Goal: Obtain resource: Download file/media

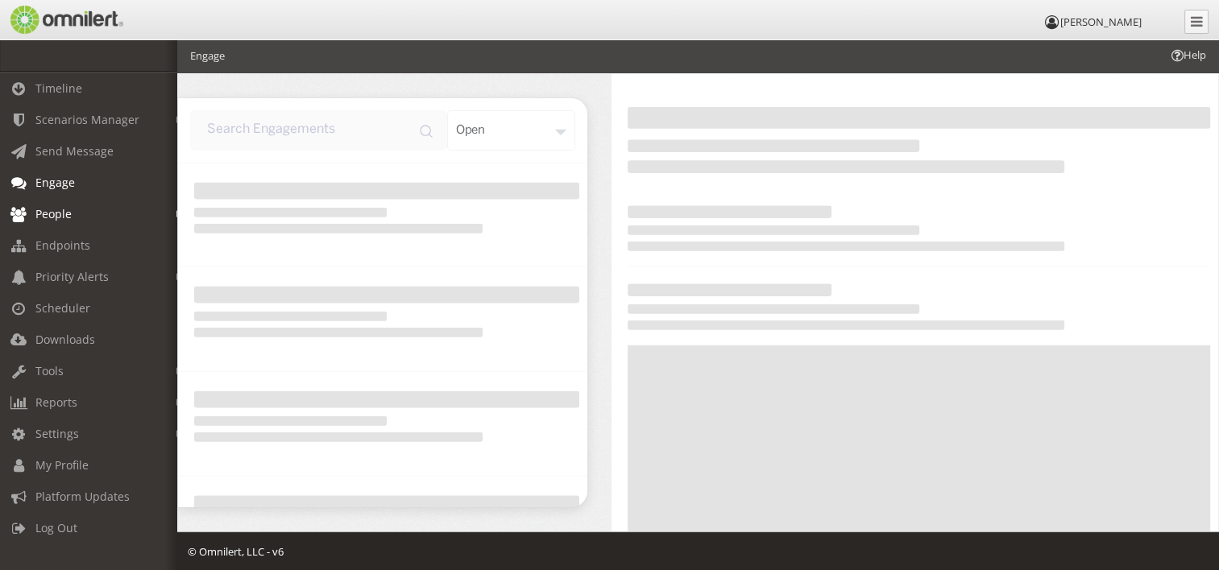
click at [163, 206] on link "People" at bounding box center [96, 213] width 192 height 31
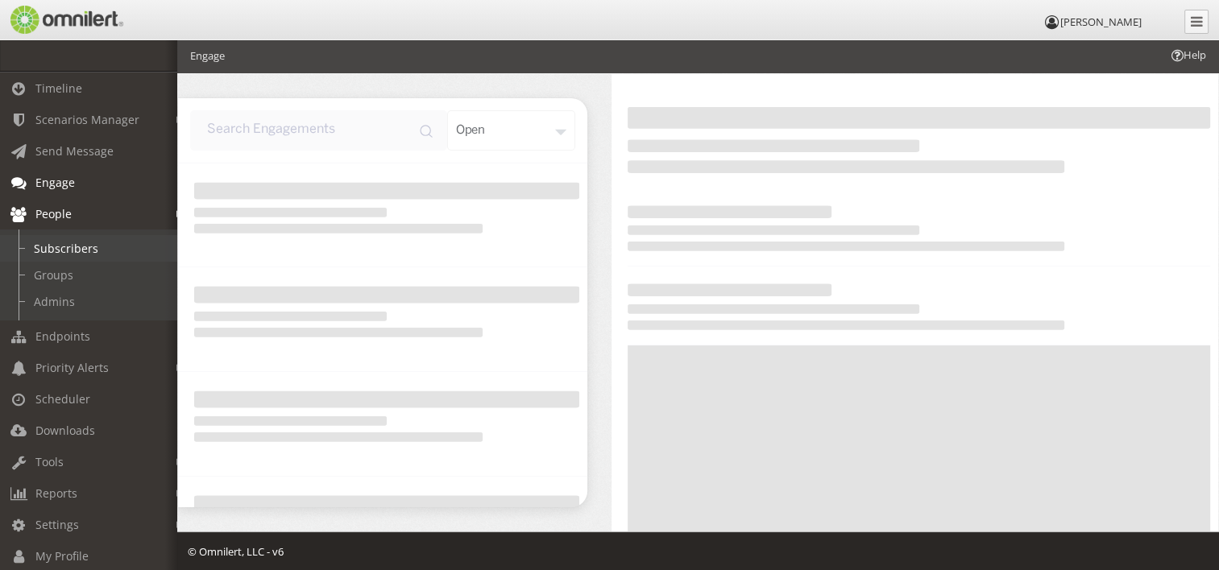
click at [84, 254] on link "Subscribers" at bounding box center [96, 248] width 192 height 27
select select
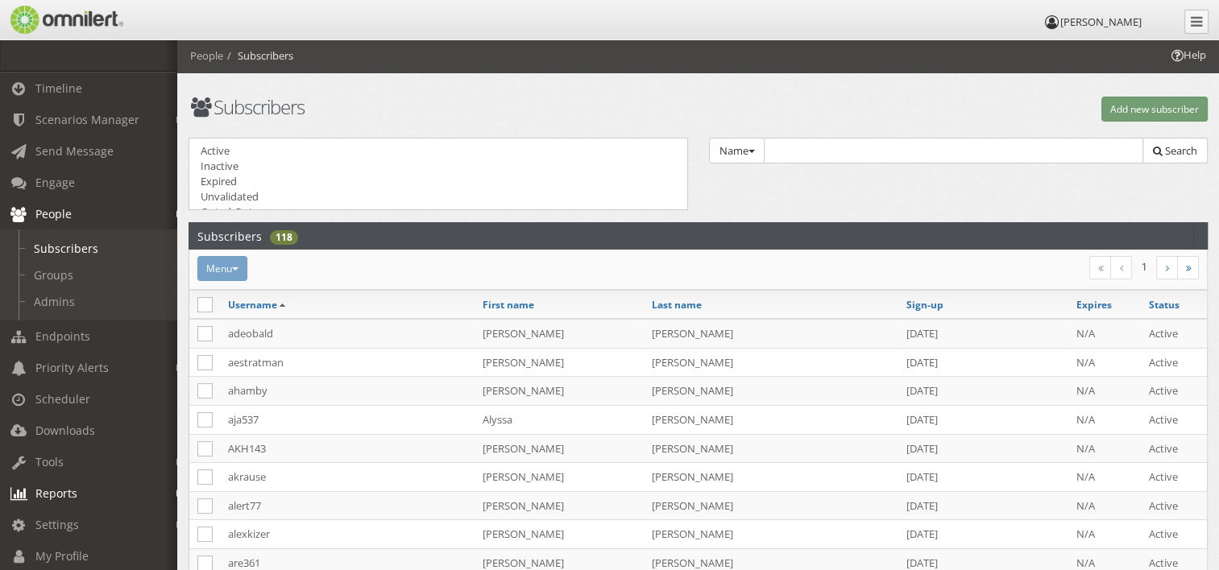
click at [71, 488] on span "Reports" at bounding box center [56, 493] width 42 height 15
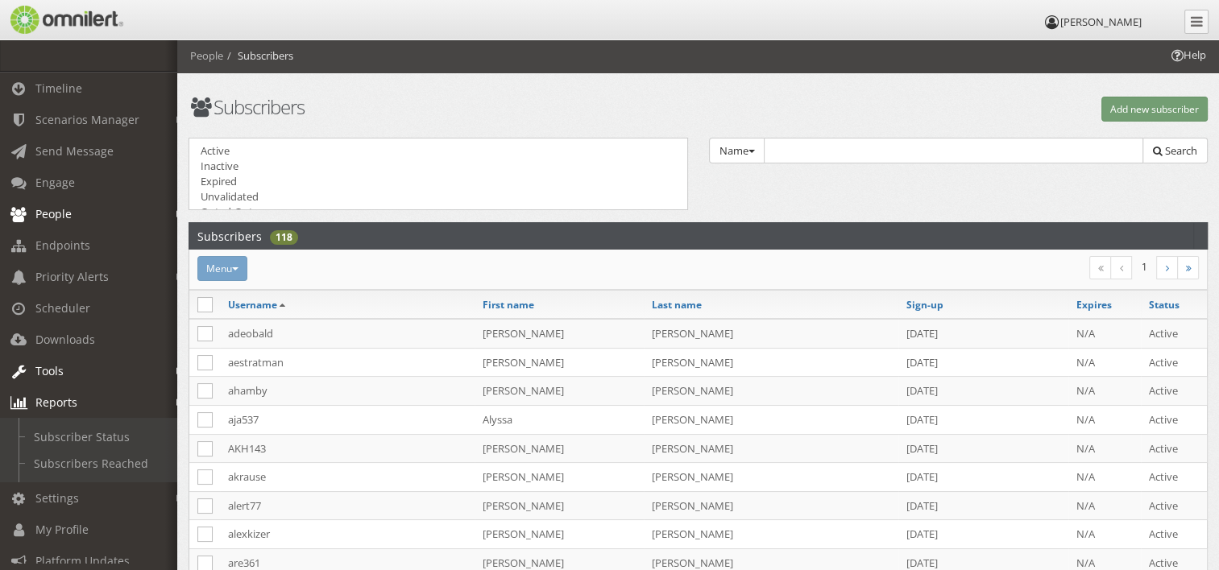
click at [114, 376] on link "Tools" at bounding box center [96, 370] width 192 height 31
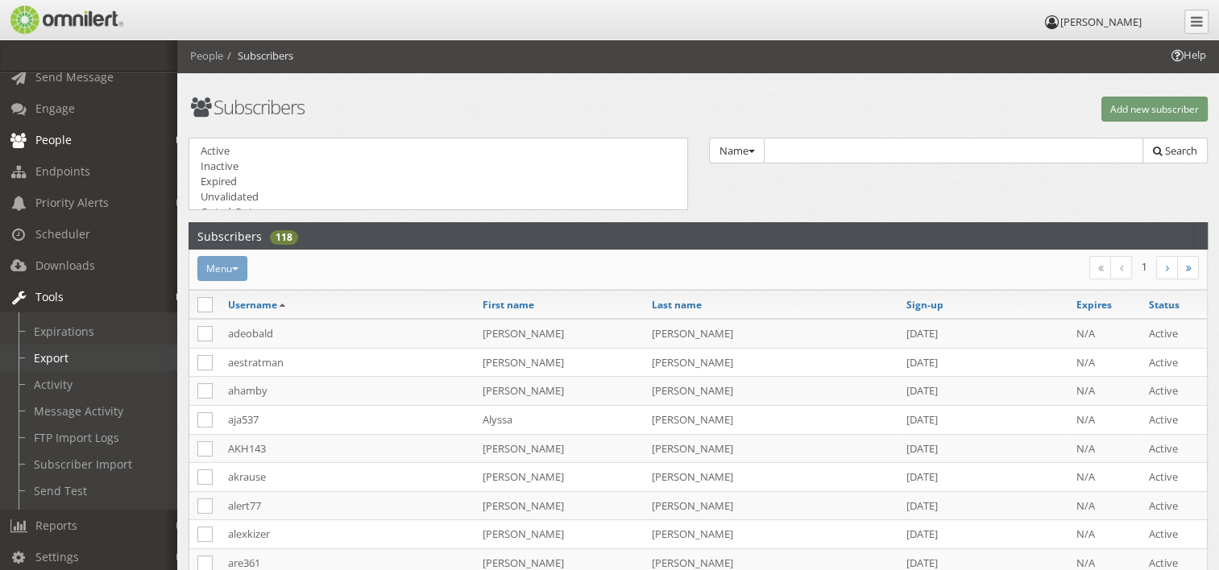
scroll to position [161, 0]
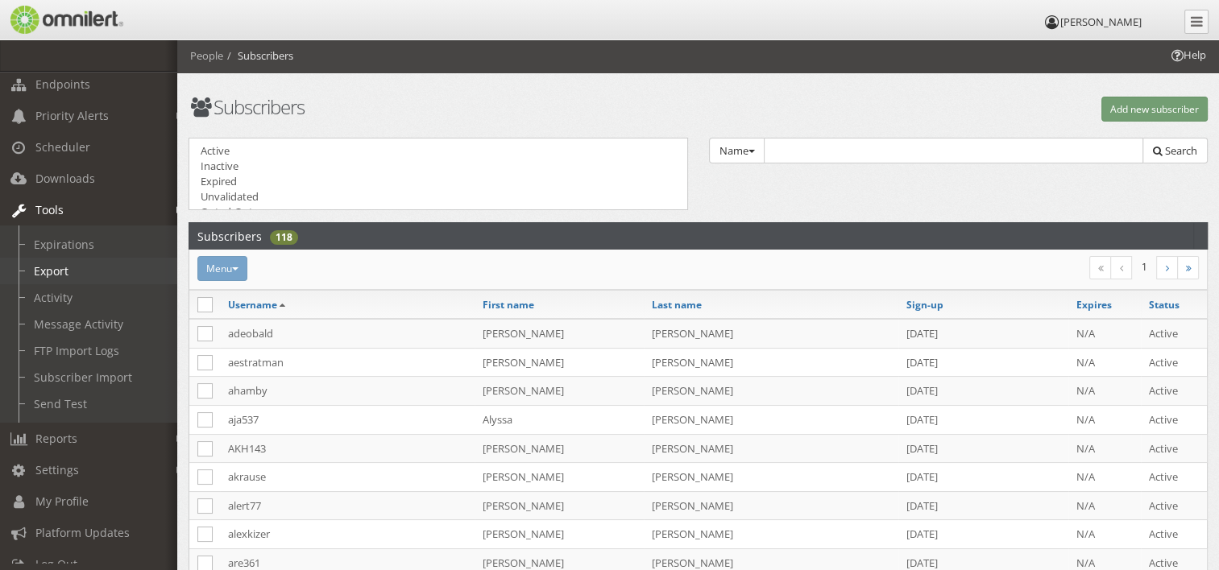
click at [50, 274] on link "Export" at bounding box center [96, 271] width 192 height 27
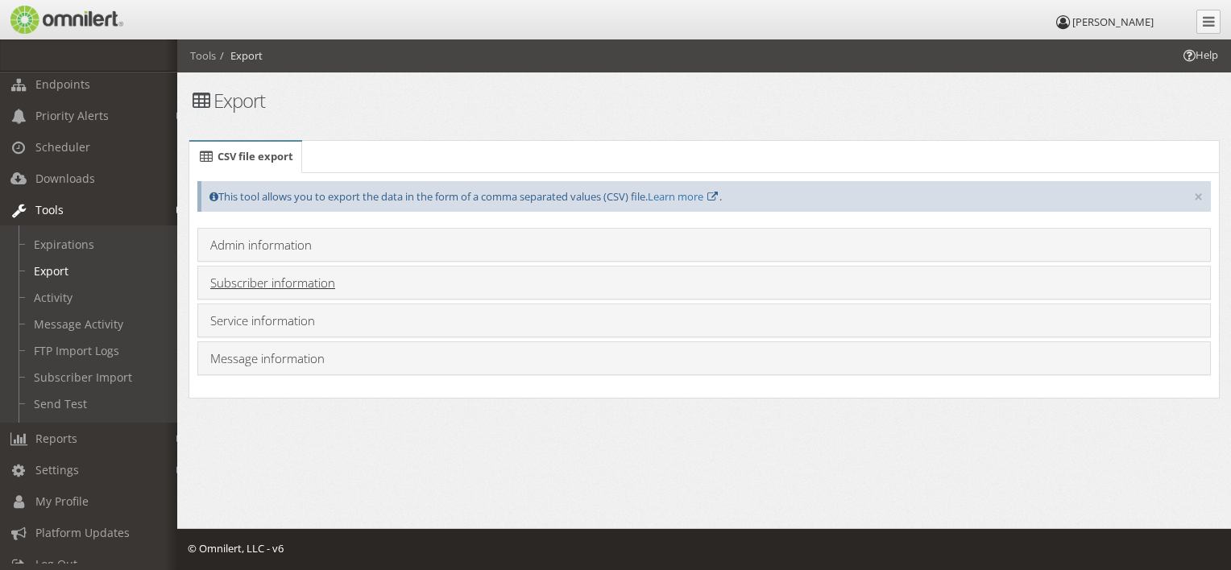
click at [309, 277] on link "Subscriber information" at bounding box center [272, 283] width 125 height 16
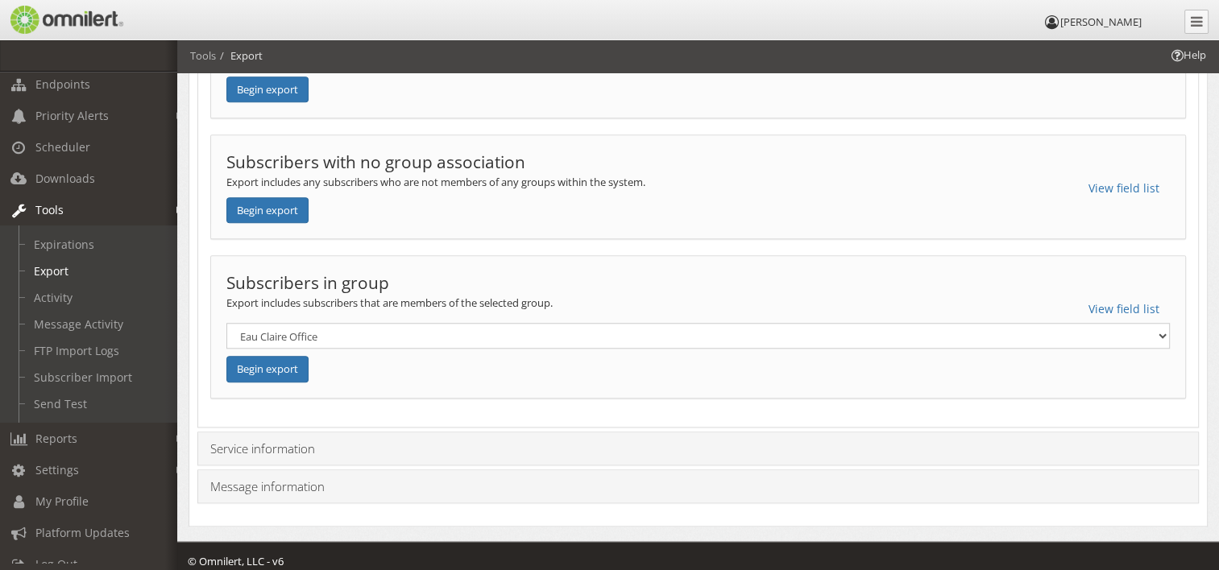
scroll to position [1416, 0]
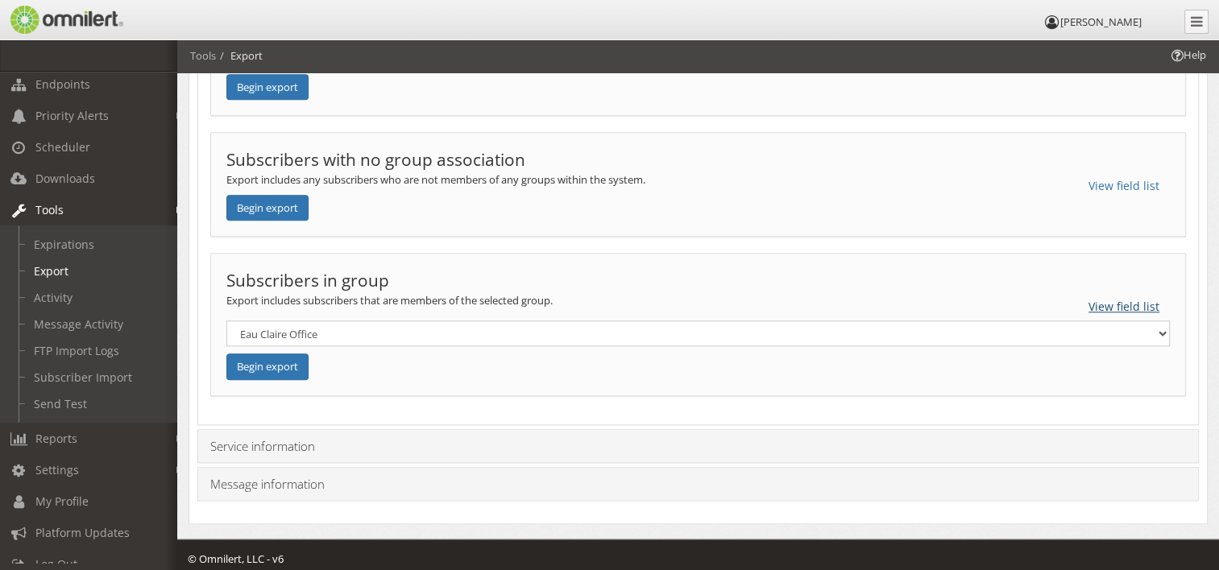
click at [1133, 296] on button "View field list" at bounding box center [1124, 306] width 92 height 27
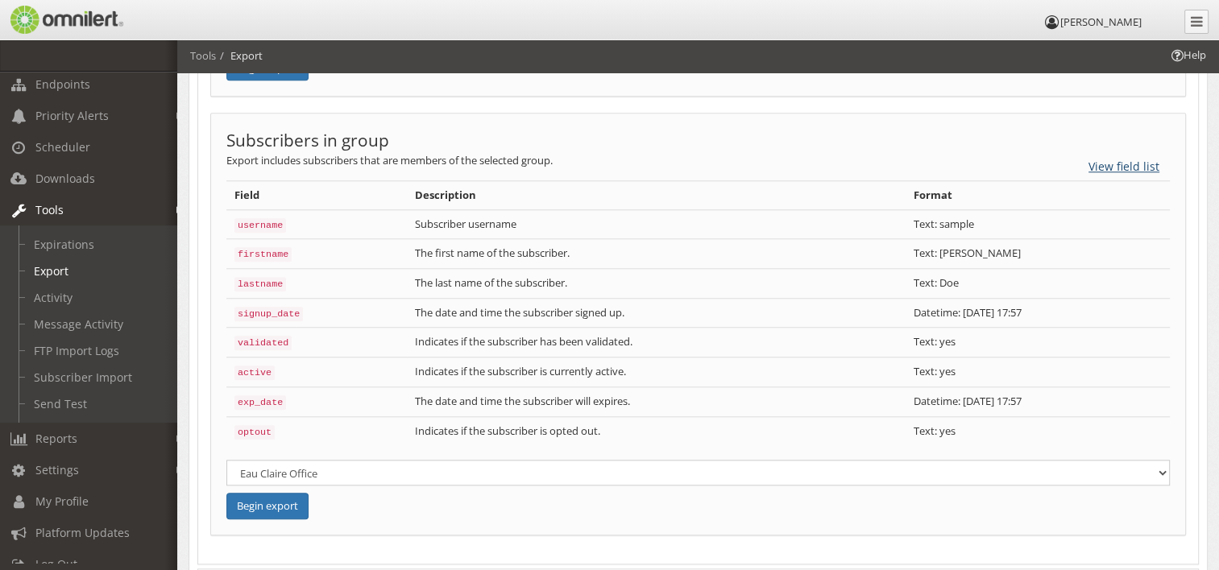
scroll to position [1496, 0]
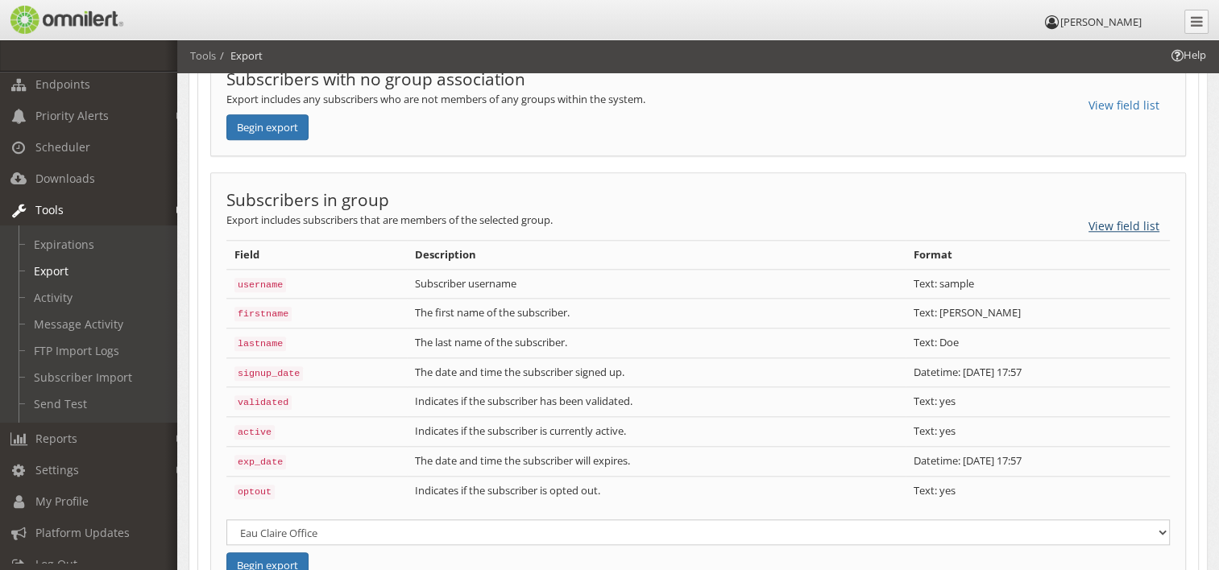
click at [1115, 226] on button "View field list" at bounding box center [1124, 226] width 92 height 27
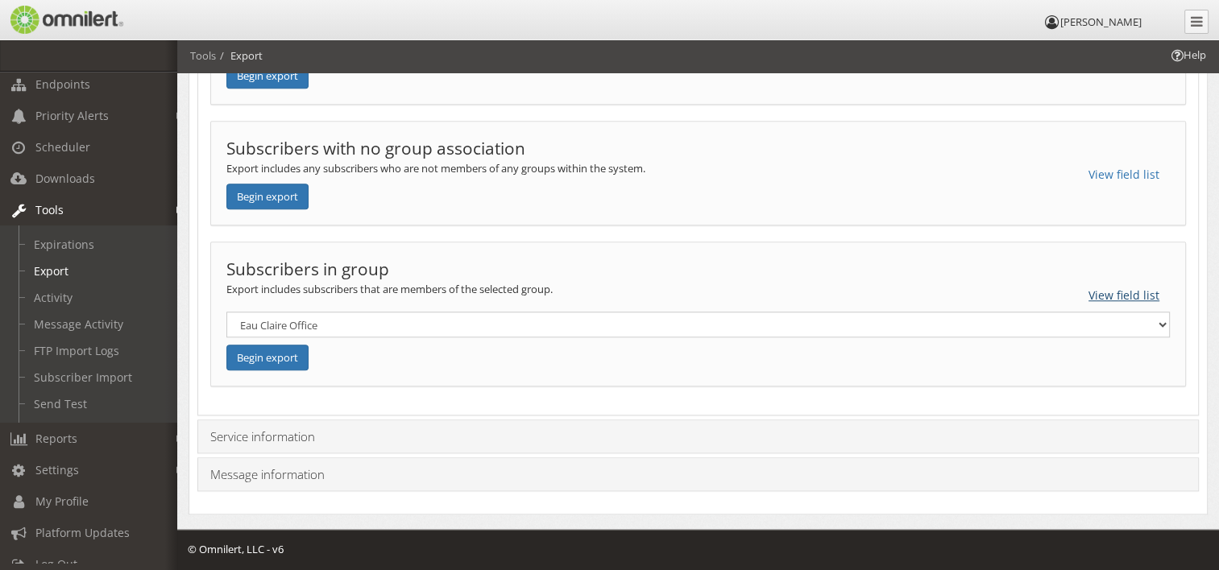
scroll to position [1416, 0]
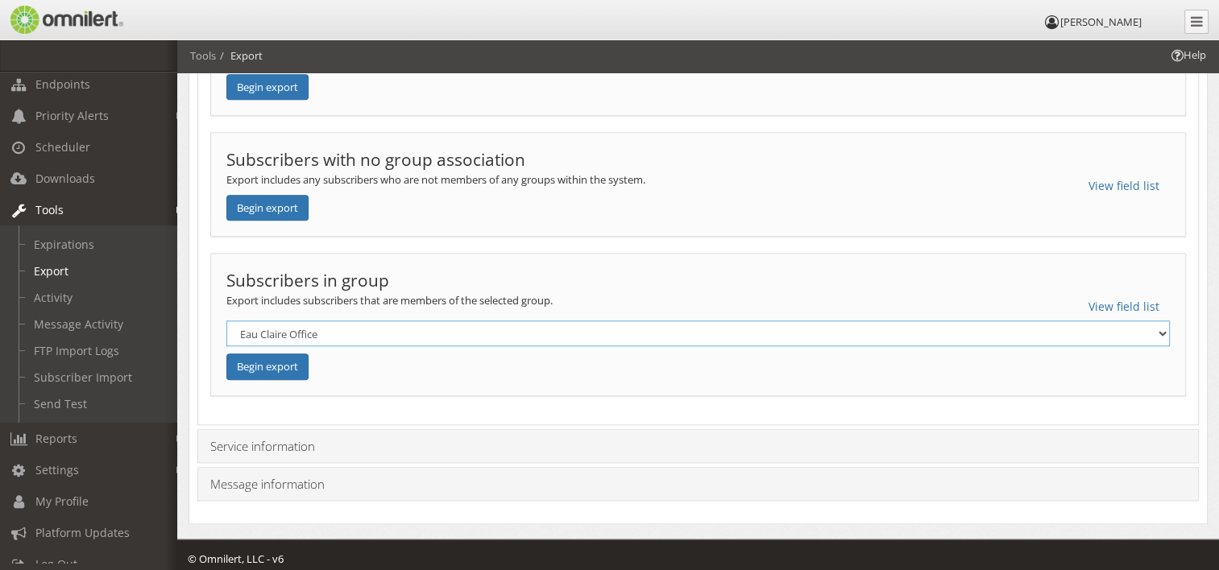
click at [1138, 321] on select "Eau Claire Office Incident Response Team La Crosse Office Minneapolis Office Ta…" at bounding box center [697, 334] width 943 height 26
click at [226, 321] on select "Eau Claire Office Incident Response Team La Crosse Office Minneapolis Office Ta…" at bounding box center [697, 334] width 943 height 26
click at [348, 321] on select "Eau Claire Office Incident Response Team La Crosse Office Minneapolis Office Ta…" at bounding box center [697, 334] width 943 height 26
select select "2046317"
click at [226, 321] on select "Eau Claire Office Incident Response Team La Crosse Office Minneapolis Office Ta…" at bounding box center [697, 334] width 943 height 26
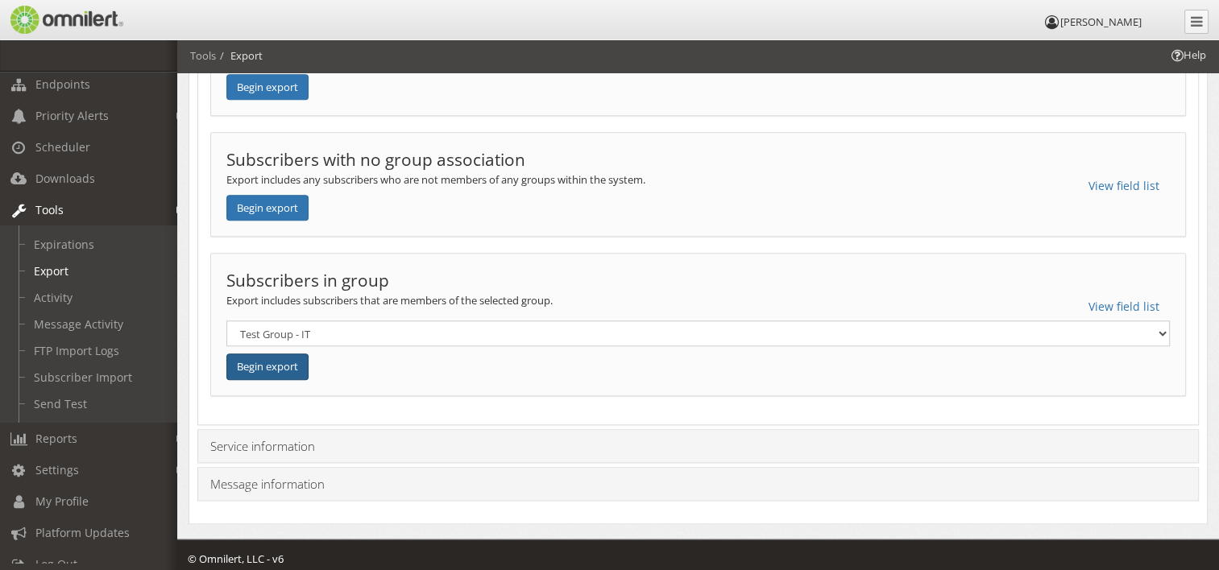
click at [258, 354] on button "Begin export" at bounding box center [267, 367] width 82 height 27
click at [133, 436] on link "Reports" at bounding box center [96, 438] width 192 height 31
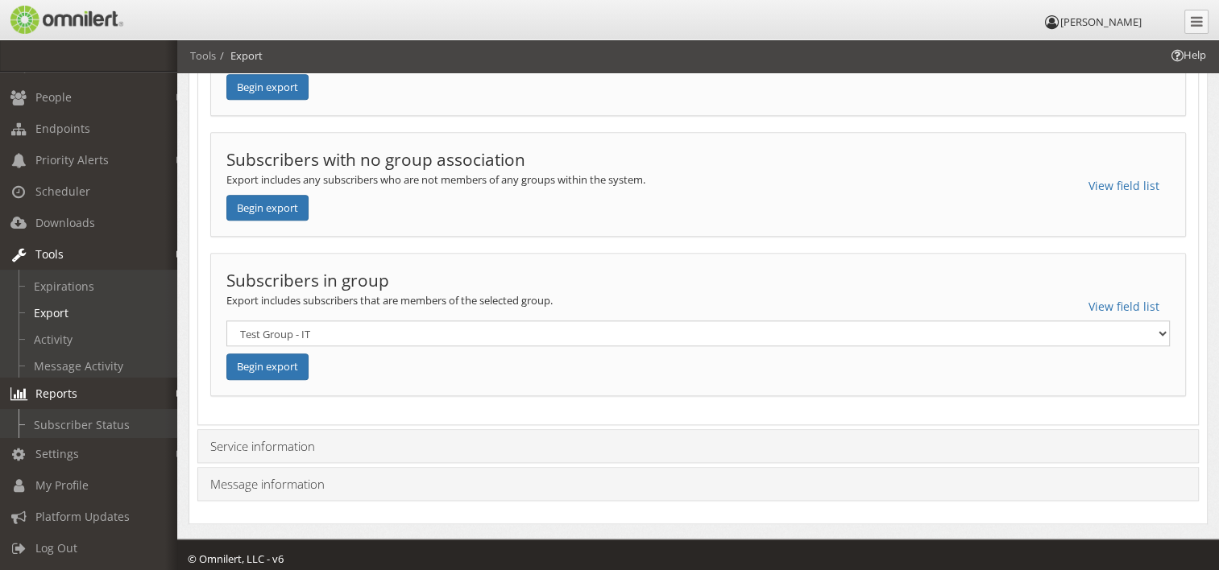
scroll to position [59, 0]
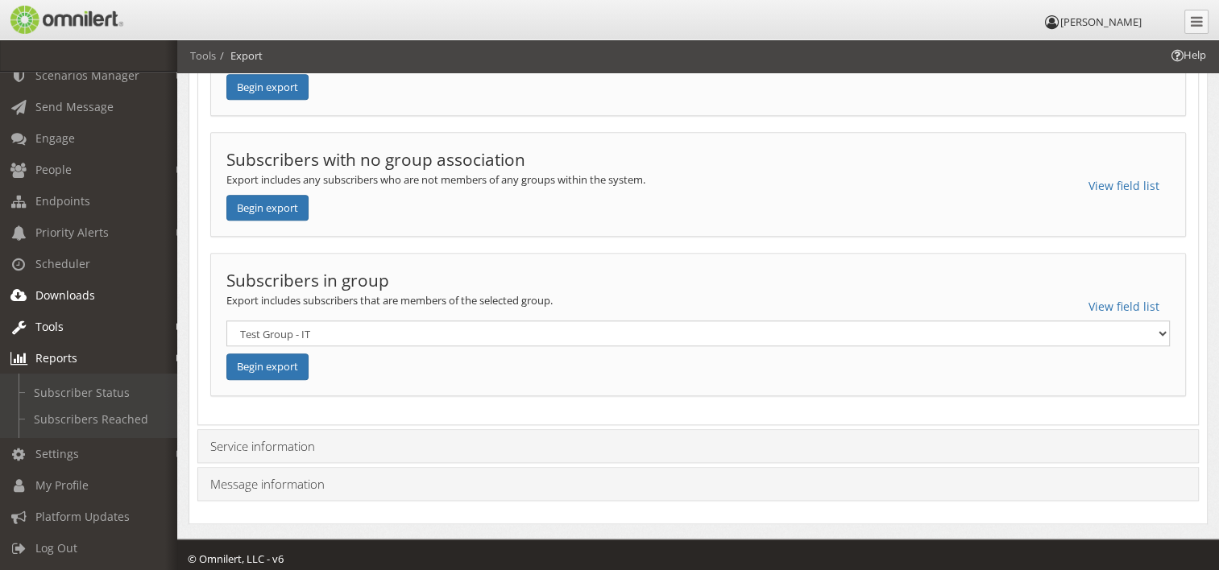
click at [78, 288] on span "Downloads" at bounding box center [65, 295] width 60 height 15
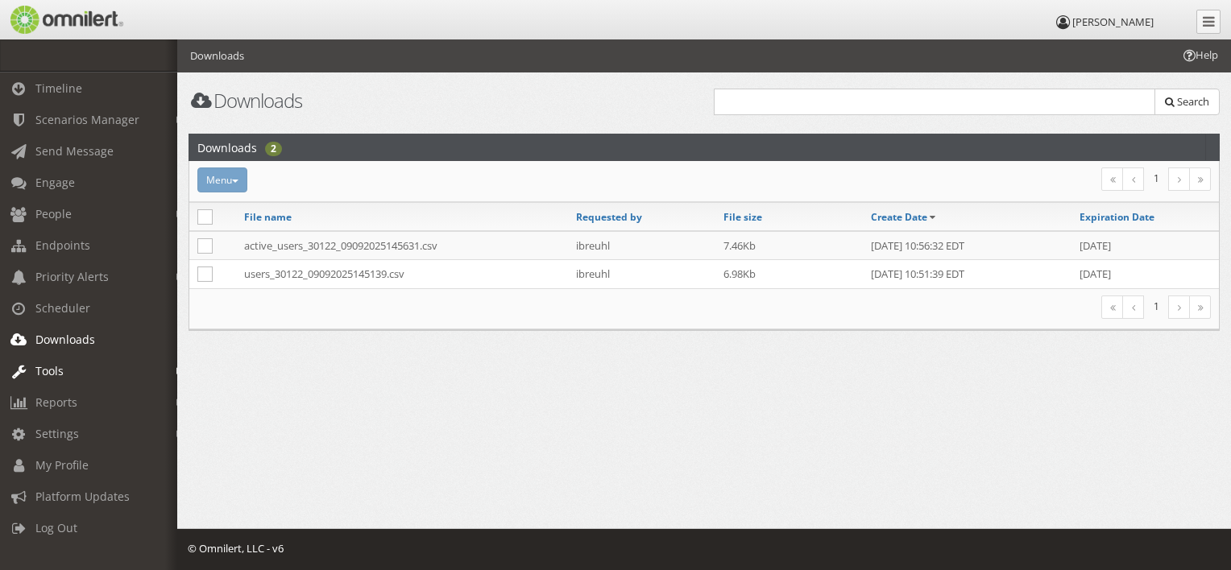
click at [55, 362] on link "Tools" at bounding box center [96, 370] width 192 height 31
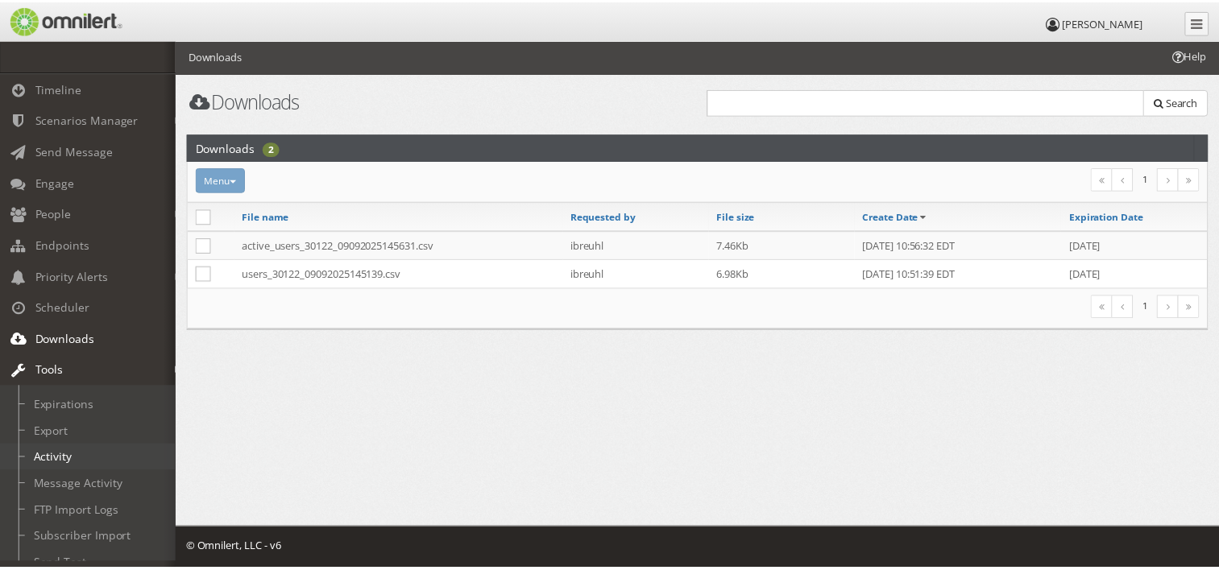
scroll to position [192, 0]
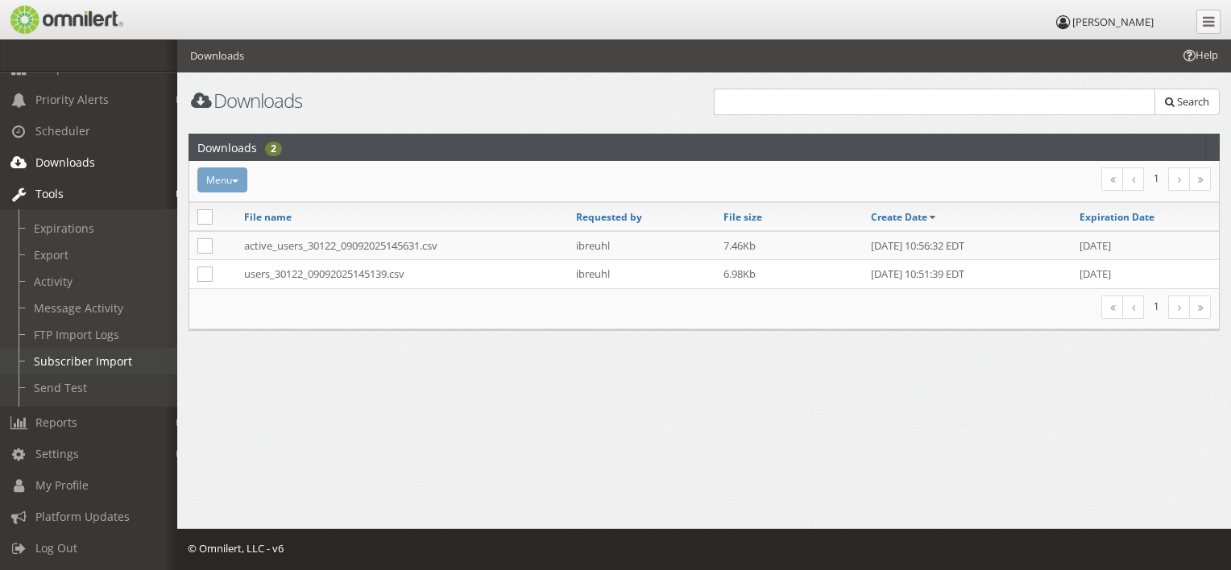
click at [77, 348] on link "Subscriber Import" at bounding box center [96, 361] width 192 height 27
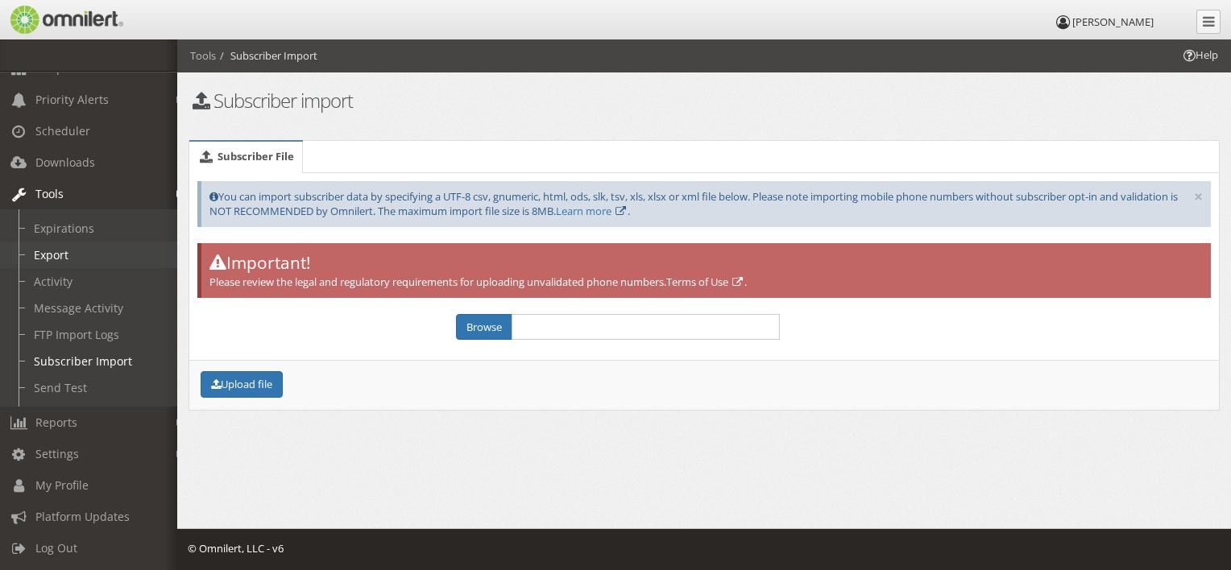
click at [56, 242] on link "Export" at bounding box center [96, 255] width 192 height 27
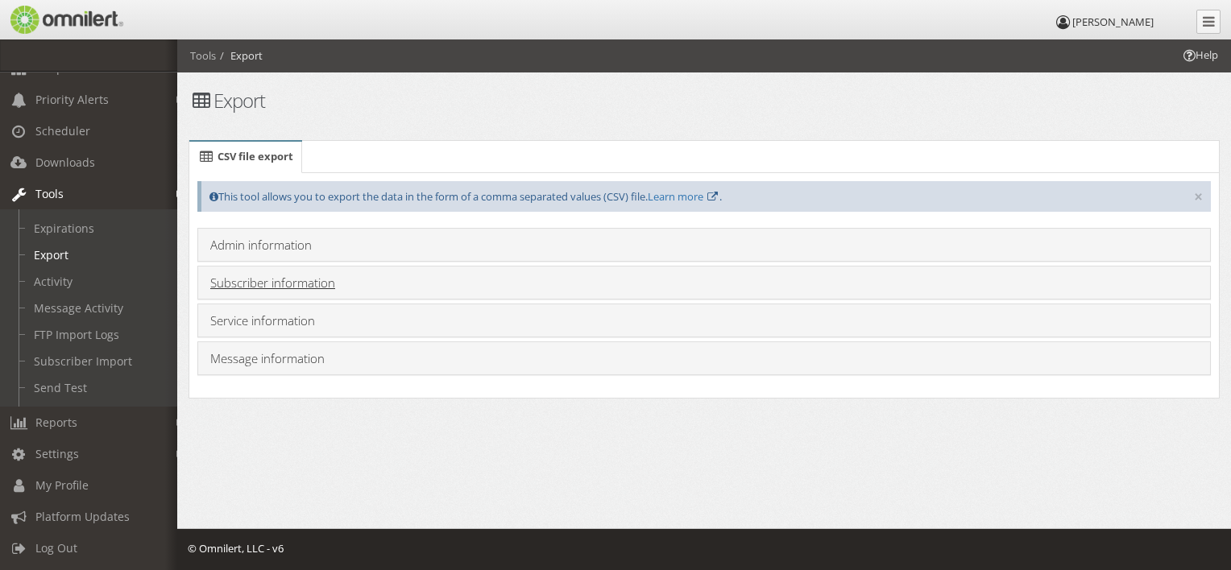
click at [274, 288] on link "Subscriber information" at bounding box center [272, 283] width 125 height 16
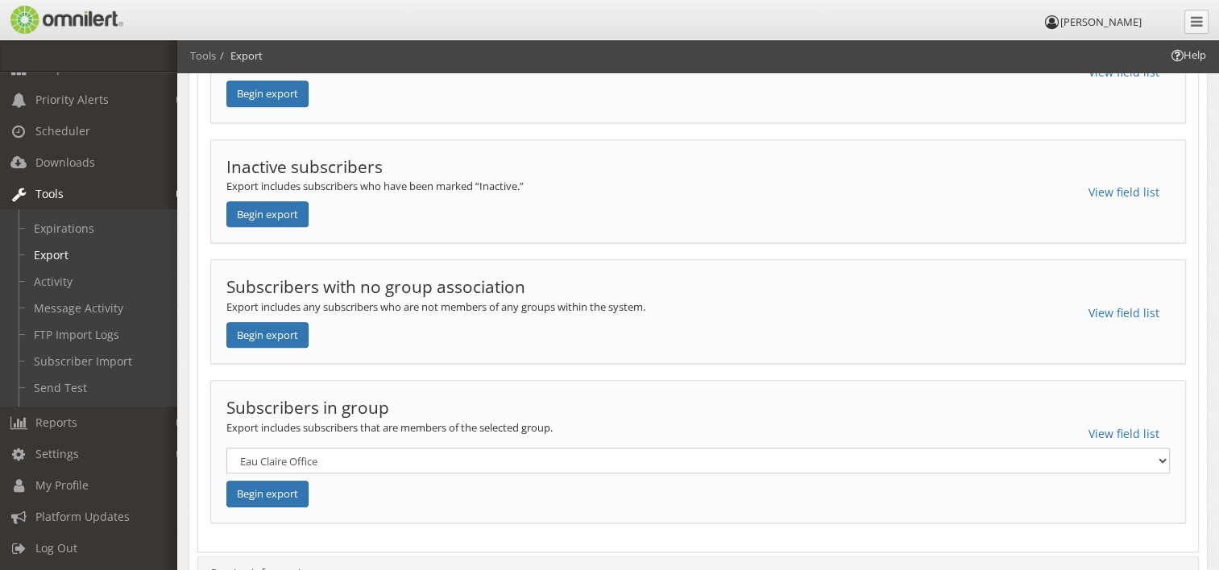
scroll to position [1416, 0]
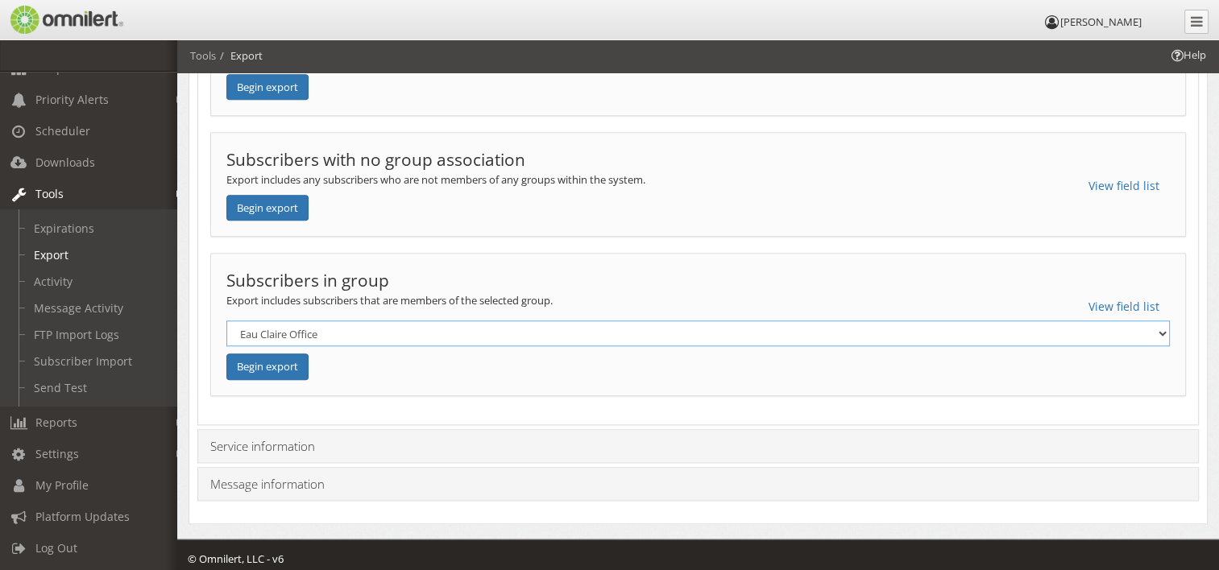
click at [600, 324] on select "Eau Claire Office Incident Response Team La Crosse Office Minneapolis Office Ta…" at bounding box center [697, 334] width 943 height 26
click at [226, 321] on select "Eau Claire Office Incident Response Team La Crosse Office Minneapolis Office Ta…" at bounding box center [697, 334] width 943 height 26
click at [259, 356] on button "Begin export" at bounding box center [267, 367] width 82 height 27
click at [298, 330] on select "Eau Claire Office Incident Response Team La Crosse Office Minneapolis Office Ta…" at bounding box center [697, 334] width 943 height 26
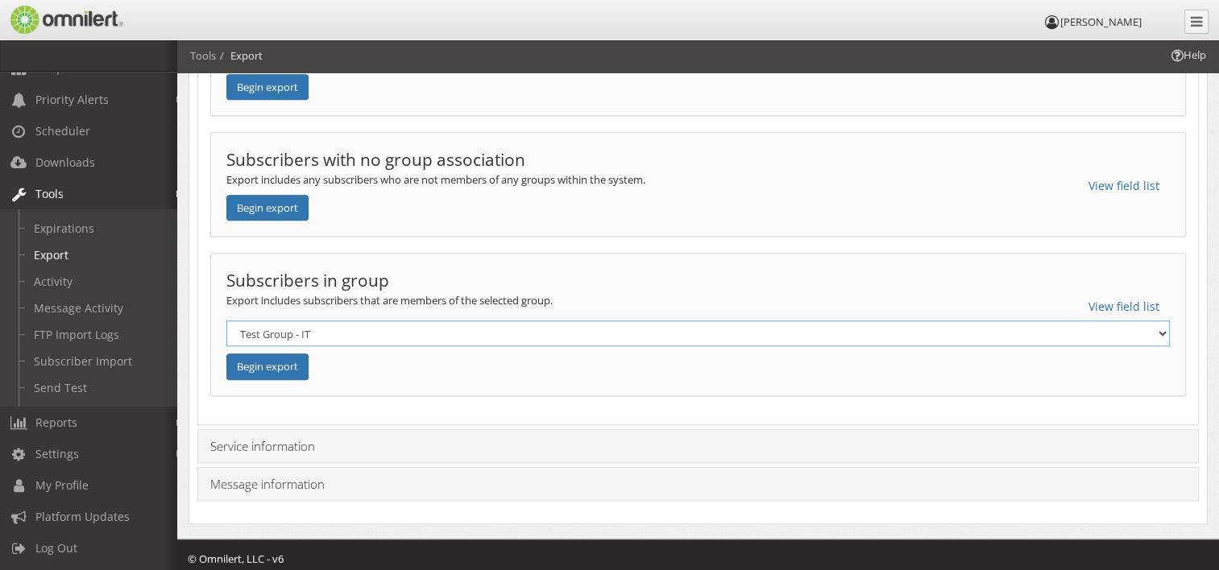
select select "4341155"
click at [226, 321] on select "Eau Claire Office Incident Response Team La Crosse Office Minneapolis Office Ta…" at bounding box center [697, 334] width 943 height 26
click at [274, 357] on button "Begin export" at bounding box center [267, 367] width 82 height 27
click at [102, 151] on link "Downloads" at bounding box center [96, 162] width 192 height 31
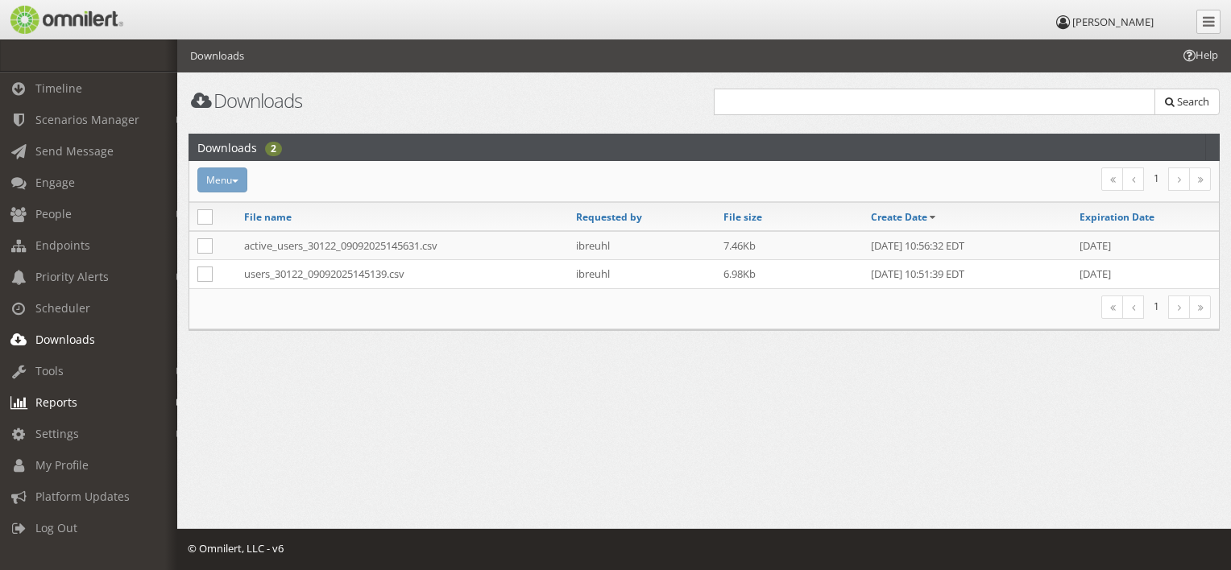
click at [68, 403] on span "Reports" at bounding box center [56, 402] width 42 height 15
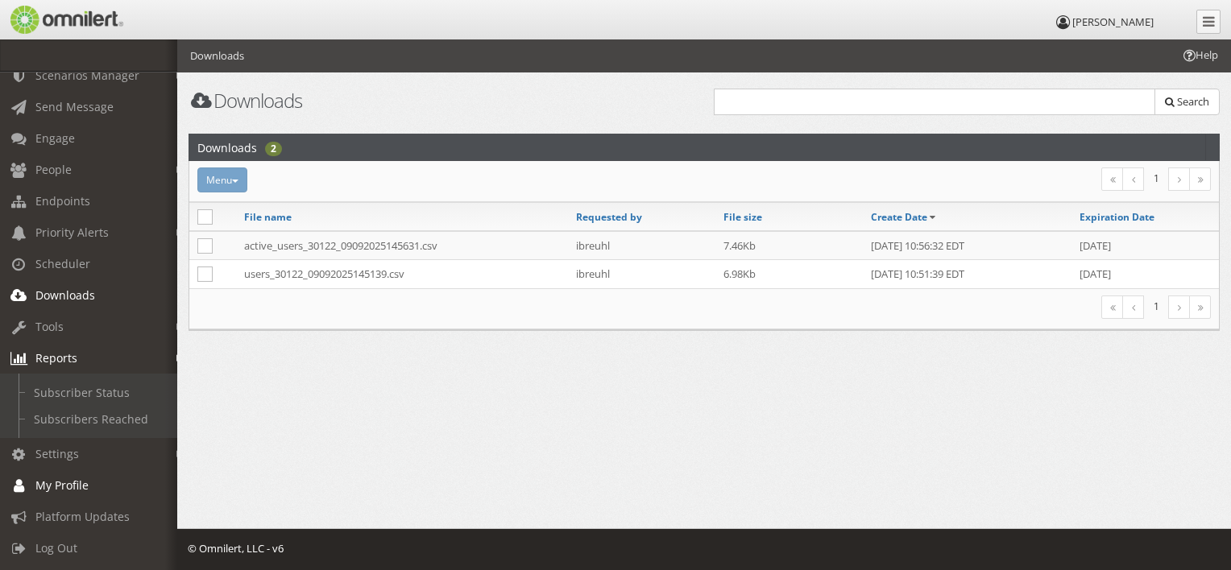
click at [77, 478] on span "My Profile" at bounding box center [61, 485] width 53 height 15
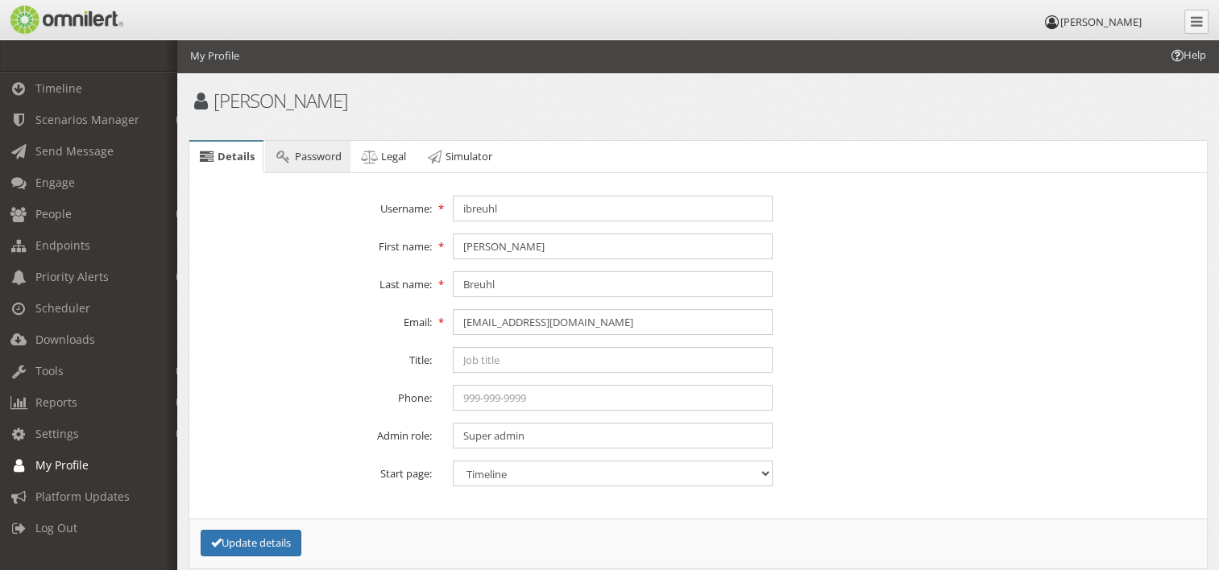
click at [312, 161] on span "Password" at bounding box center [318, 156] width 47 height 14
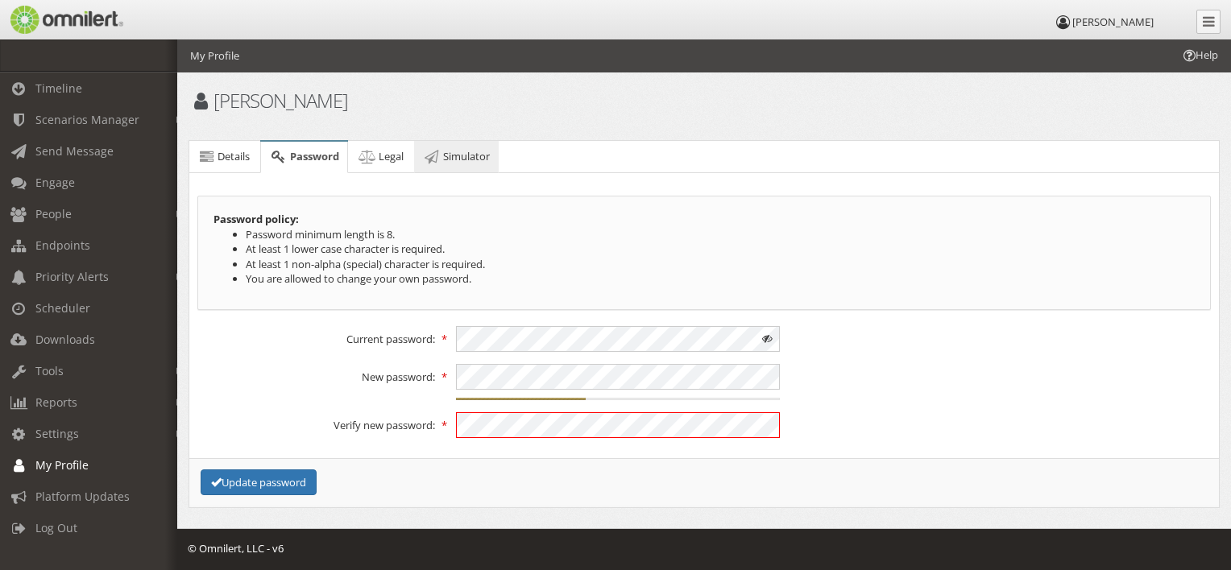
click at [451, 154] on span "Simulator" at bounding box center [466, 156] width 47 height 14
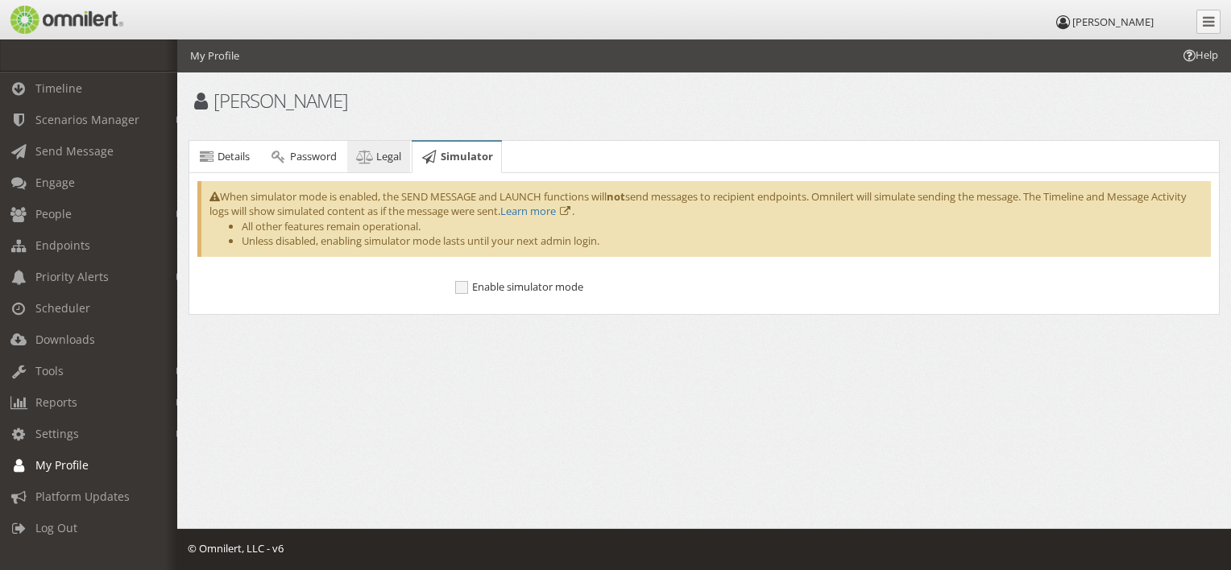
click at [397, 155] on span "Legal" at bounding box center [388, 156] width 25 height 14
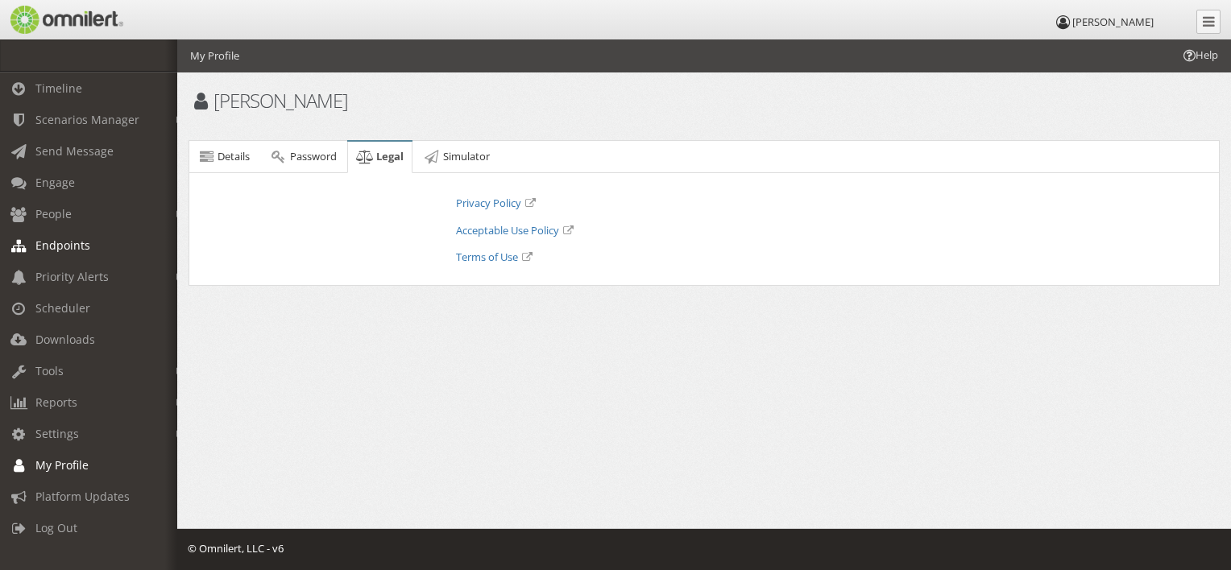
click at [64, 250] on span "Endpoints" at bounding box center [62, 245] width 55 height 15
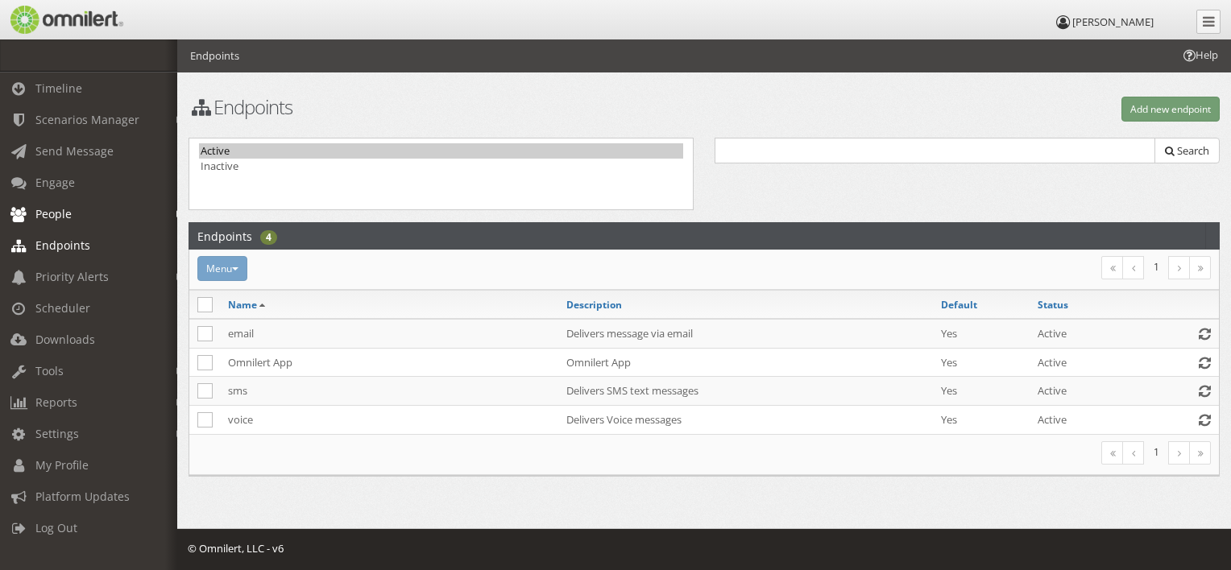
click at [52, 202] on link "People" at bounding box center [96, 213] width 192 height 31
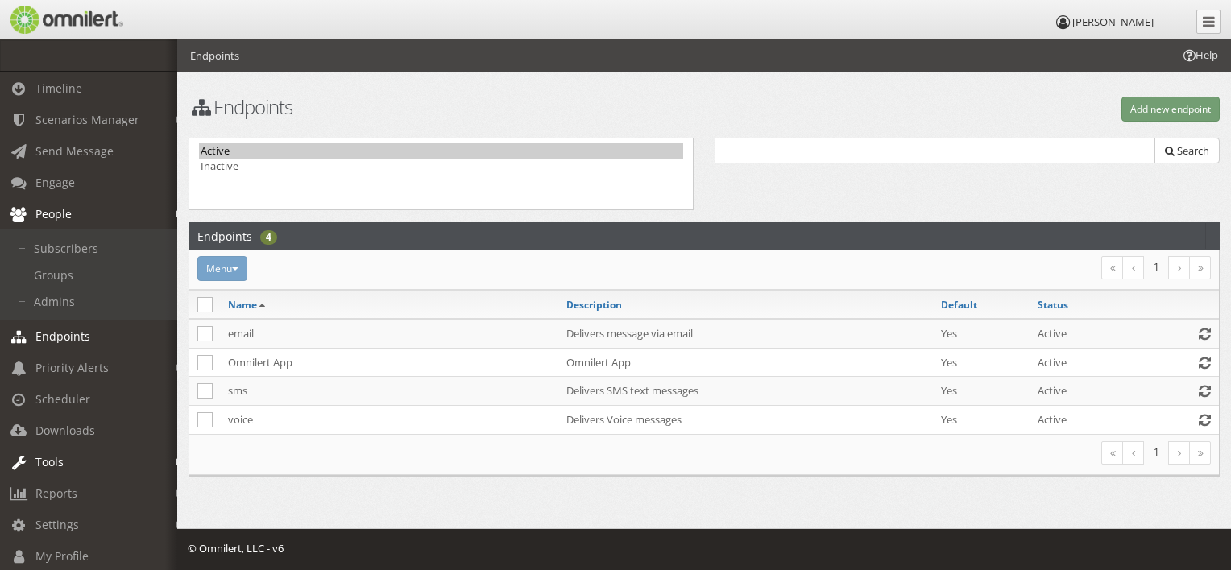
click at [66, 453] on link "Tools" at bounding box center [96, 461] width 192 height 31
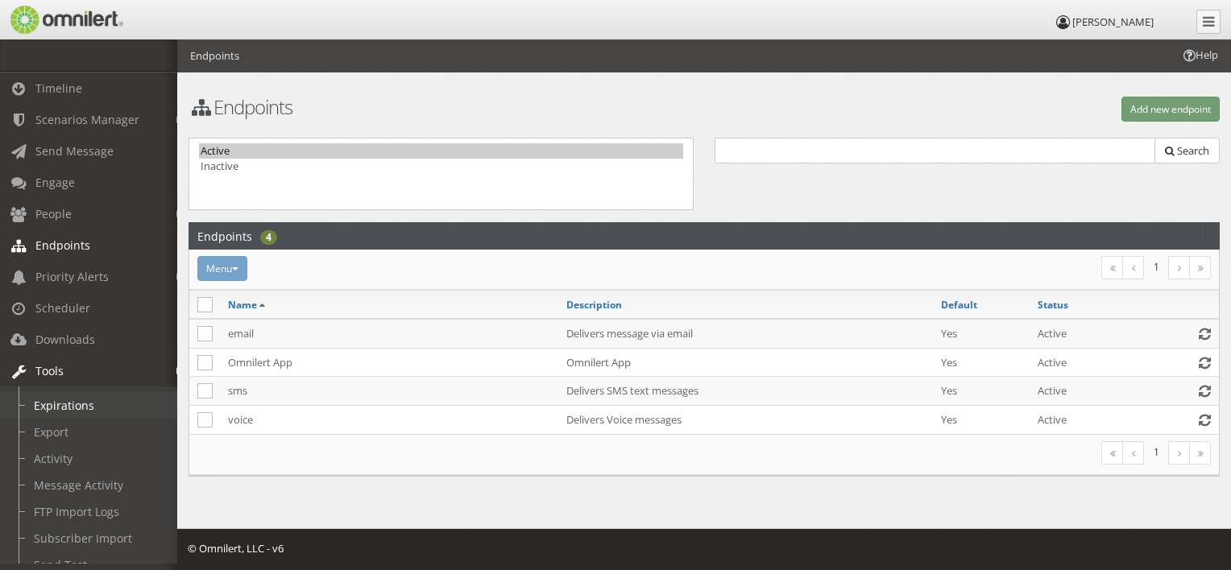
scroll to position [161, 0]
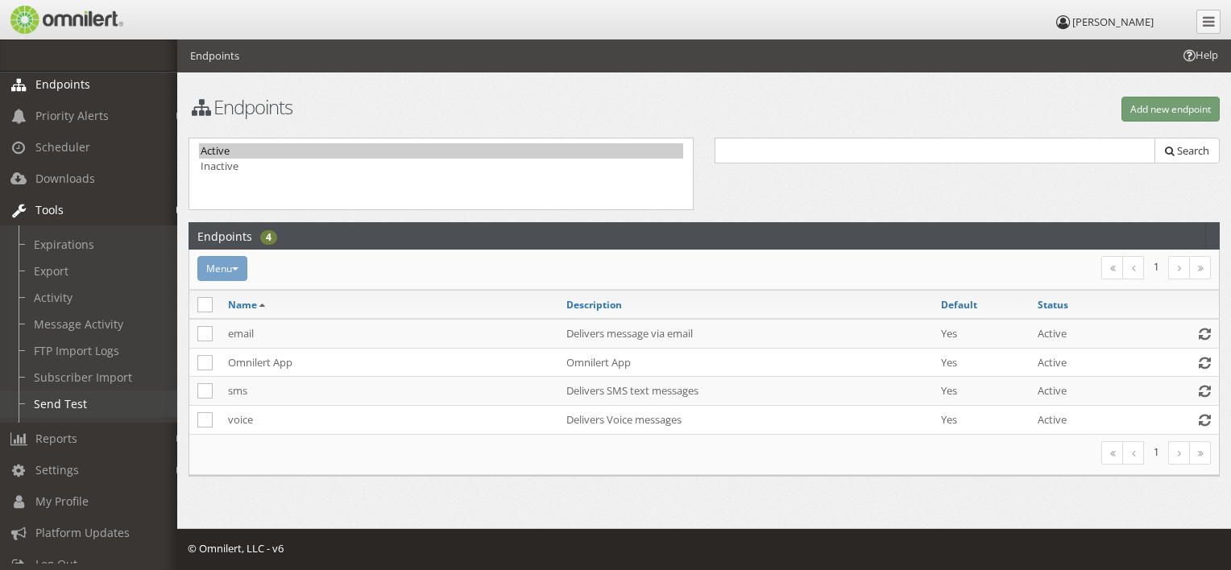
click at [77, 405] on link "Send Test" at bounding box center [96, 404] width 192 height 27
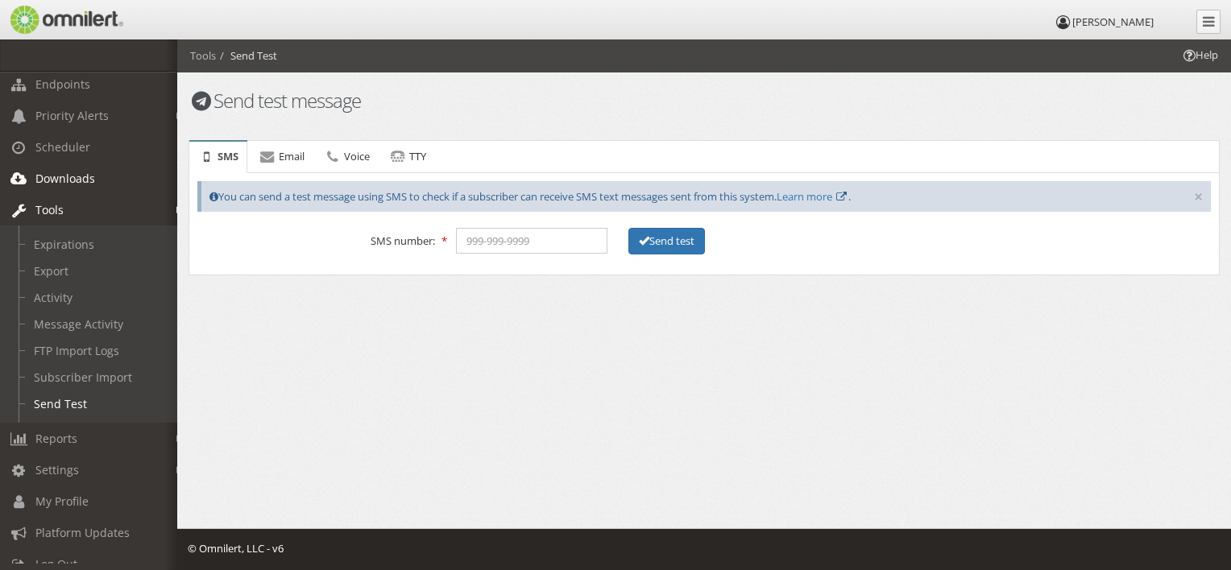
click at [73, 182] on span "Downloads" at bounding box center [65, 178] width 60 height 15
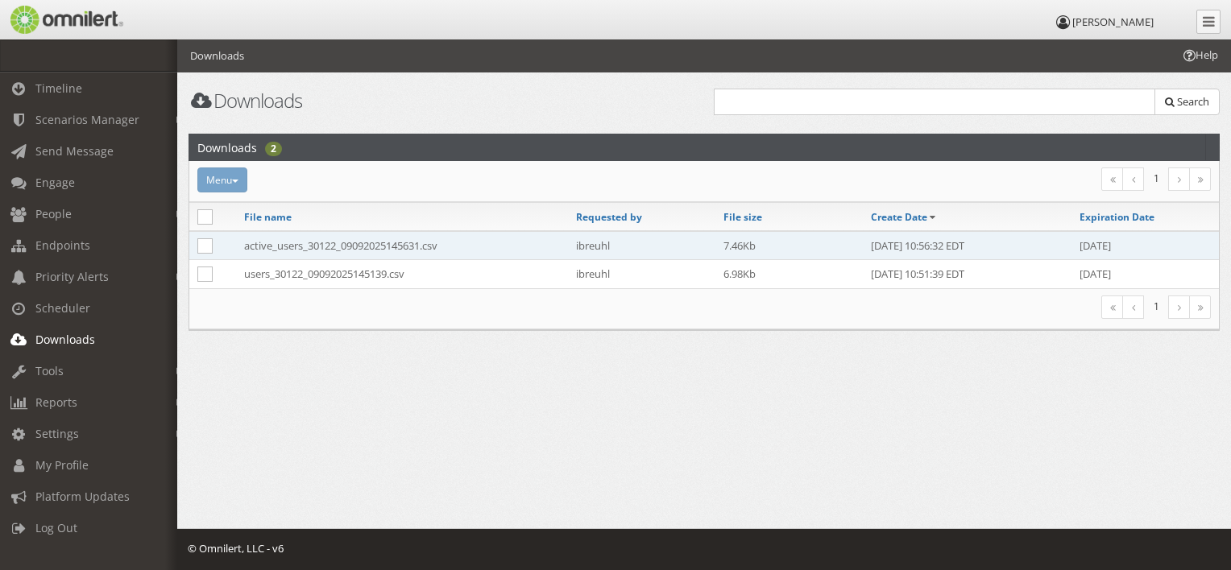
click at [296, 245] on td "active_users_30122_09092025145631.csv" at bounding box center [402, 245] width 332 height 29
click at [296, 245] on div "Help Downloads Downloads Search Downloads 2 Menu Pin file Unpin file [GEOGRAPHI…" at bounding box center [703, 240] width 1053 height 403
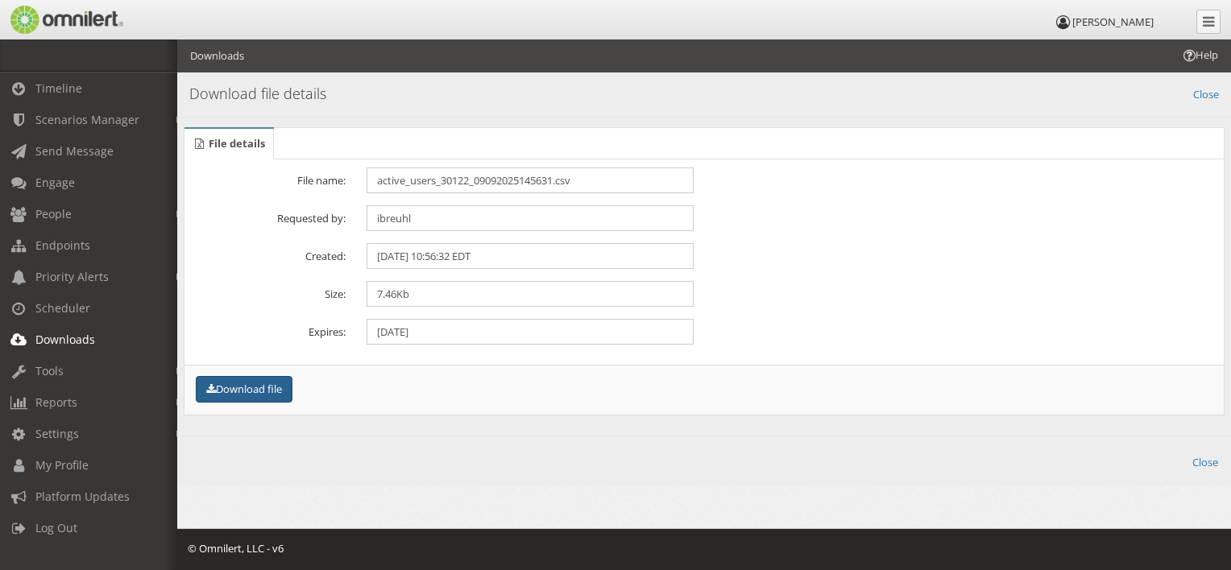
click at [243, 387] on button "Download file" at bounding box center [244, 389] width 97 height 27
click at [40, 361] on link "Tools" at bounding box center [96, 370] width 192 height 31
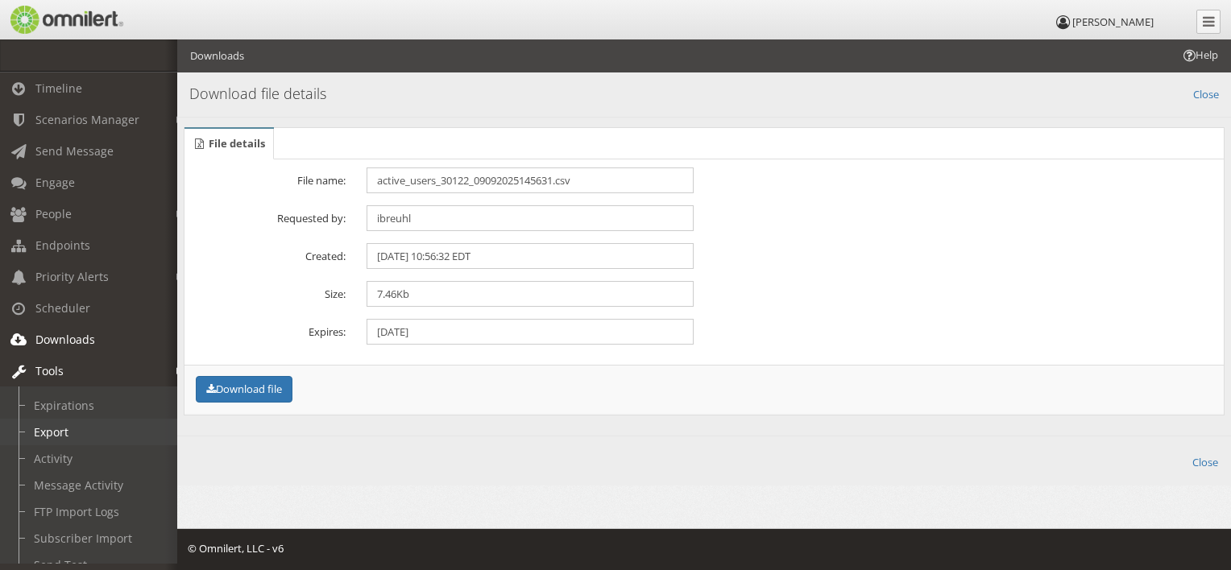
click at [71, 430] on link "Export" at bounding box center [96, 432] width 192 height 27
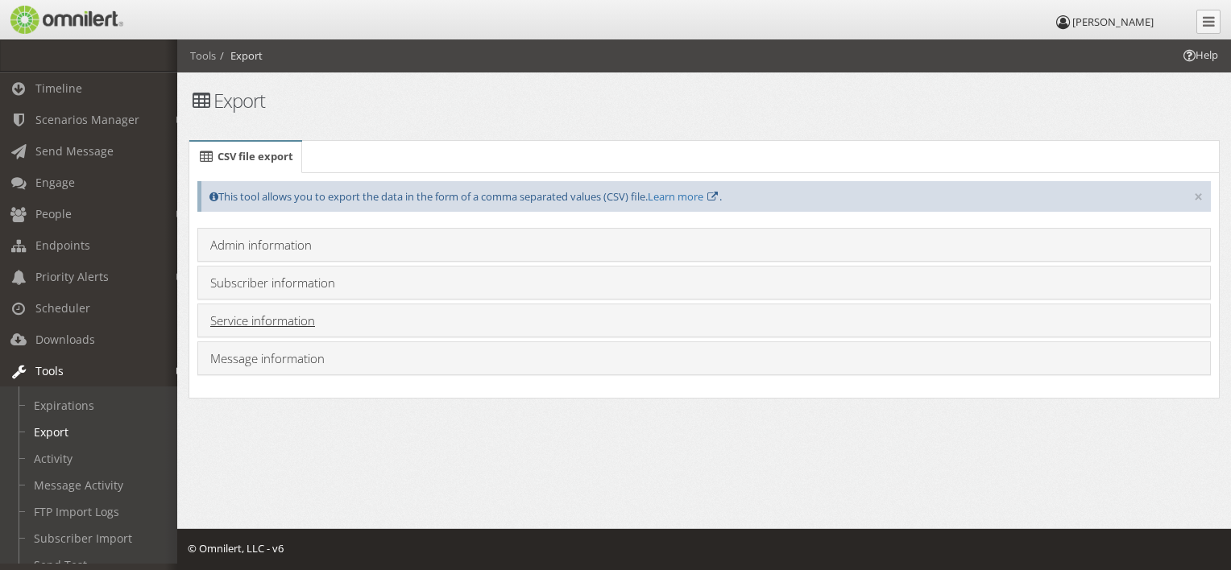
click at [272, 321] on link "Service information" at bounding box center [262, 320] width 105 height 16
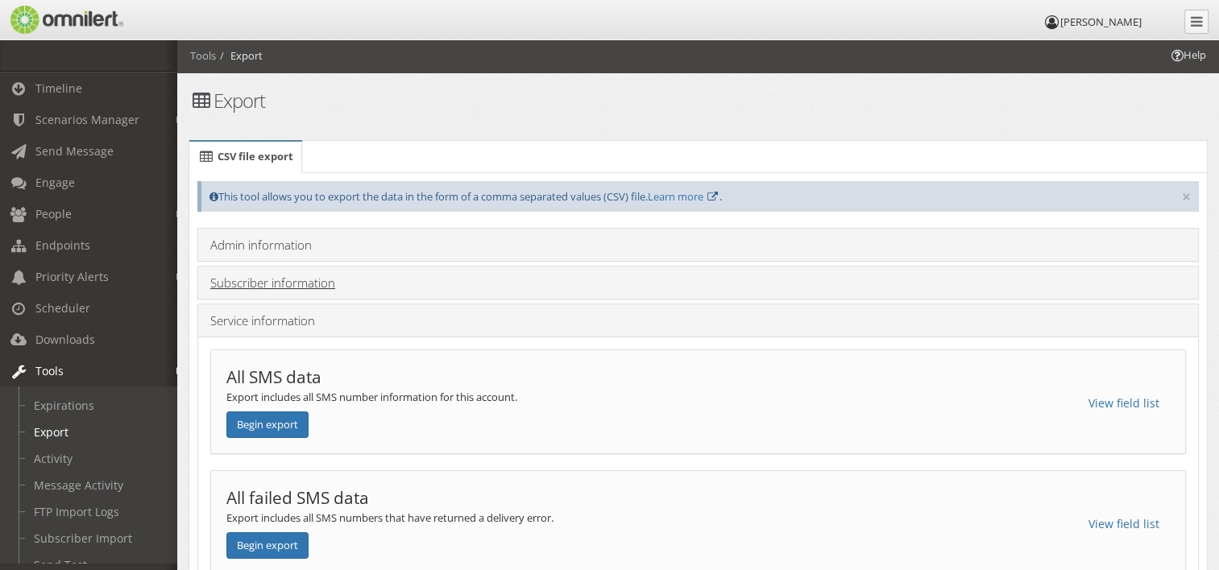
click at [254, 289] on link "Subscriber information" at bounding box center [272, 283] width 125 height 16
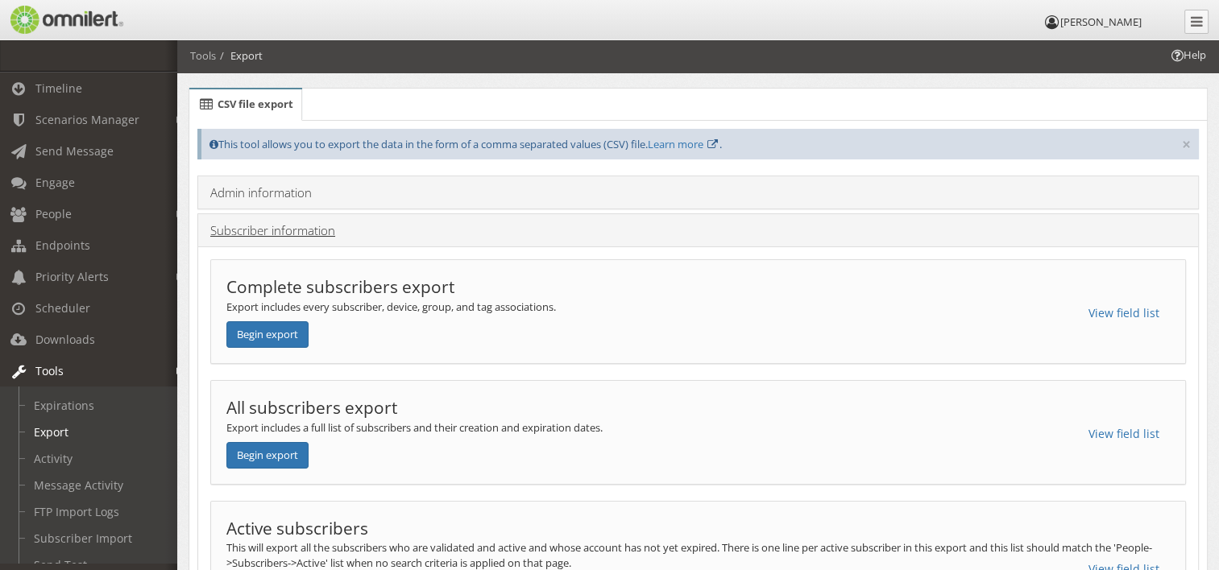
scroll to position [47, 0]
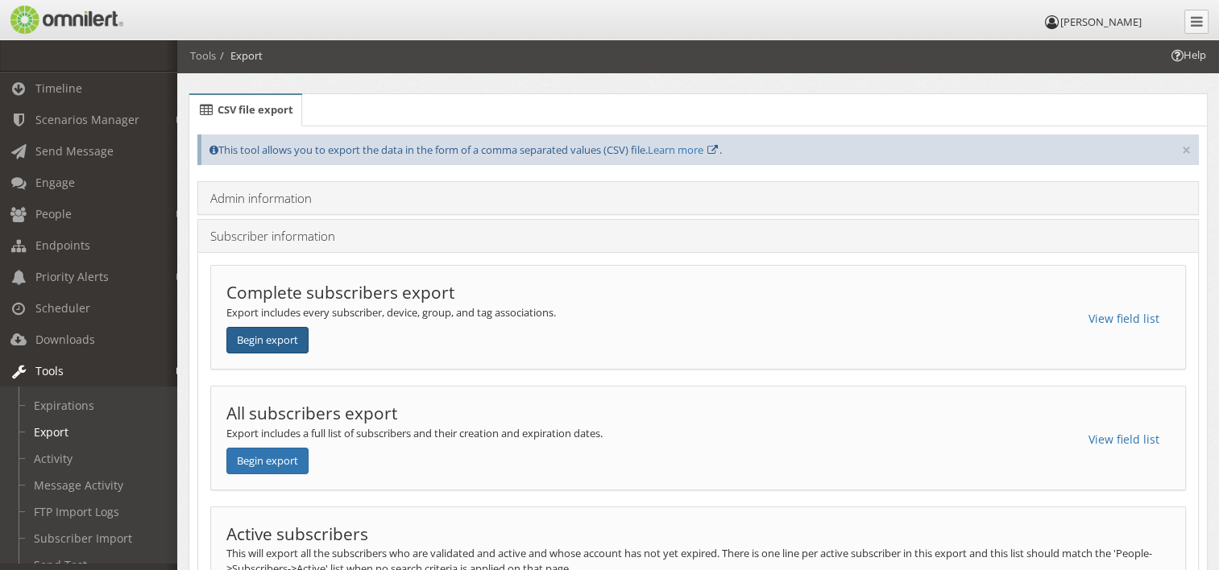
click at [294, 337] on button "Begin export" at bounding box center [267, 340] width 82 height 27
click at [275, 290] on span "Complete subscribers export" at bounding box center [340, 292] width 228 height 23
click at [262, 335] on button "Begin export" at bounding box center [267, 340] width 82 height 27
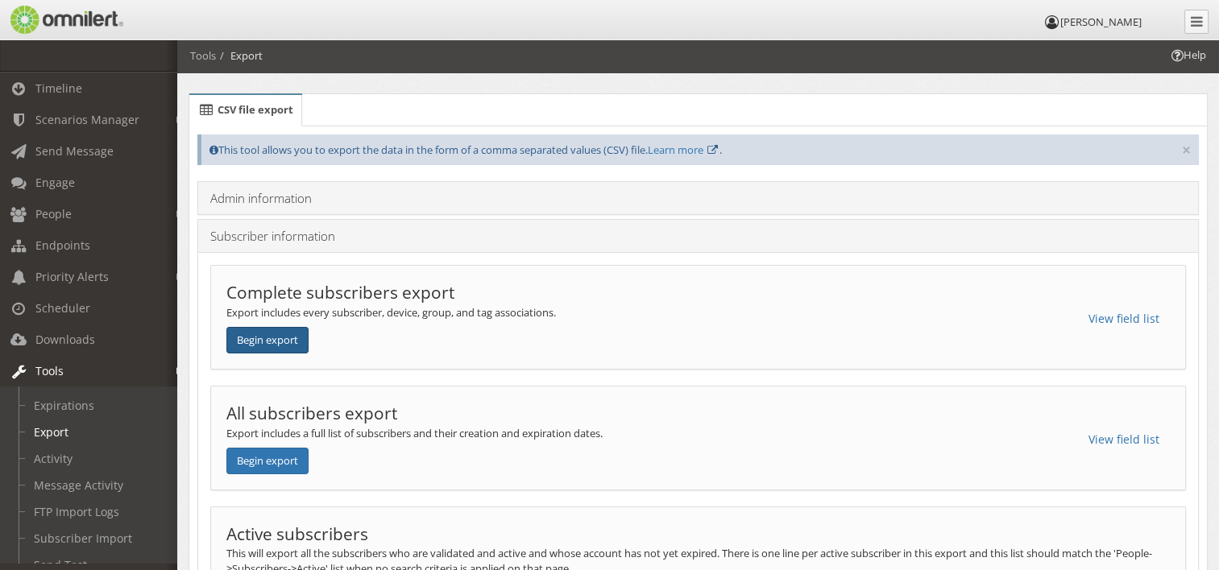
click at [262, 335] on button "Begin export" at bounding box center [267, 340] width 82 height 27
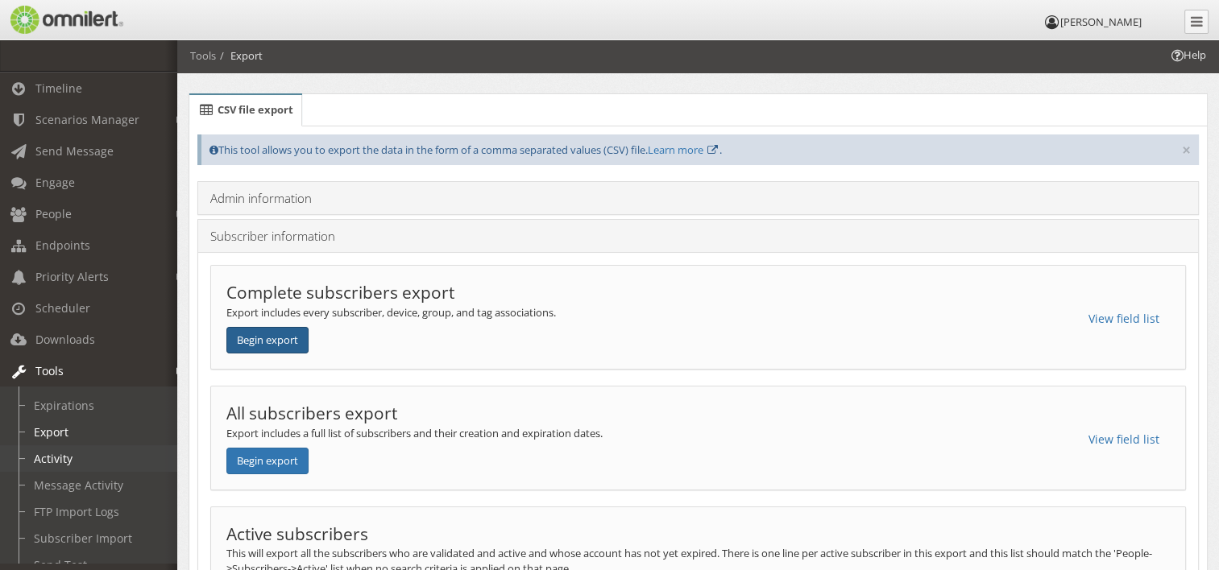
scroll to position [81, 0]
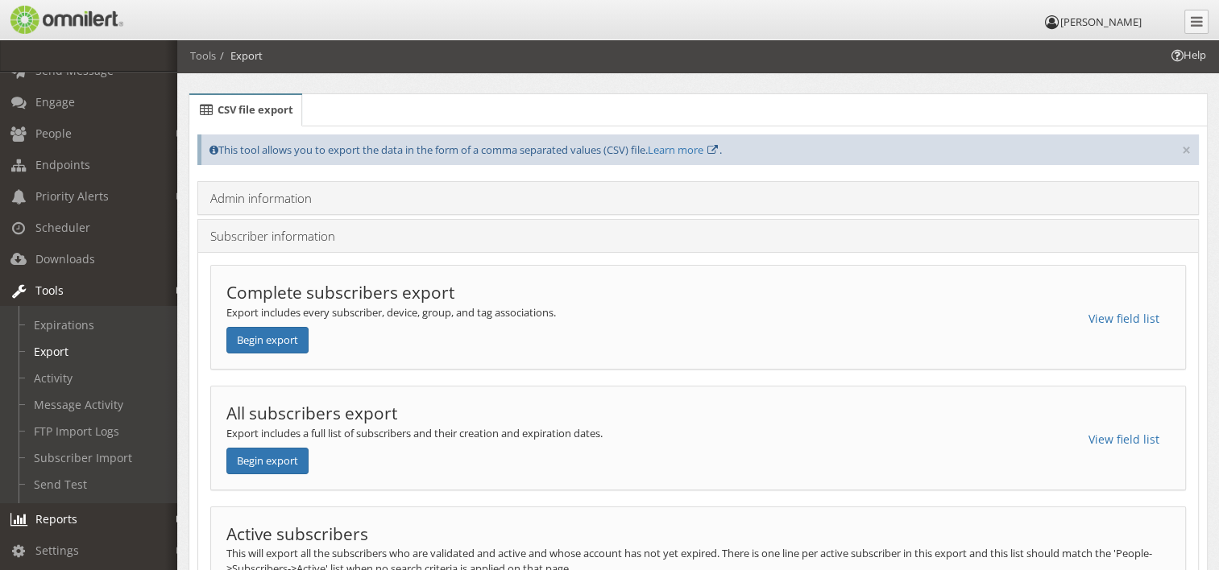
click at [56, 512] on link "Reports" at bounding box center [96, 518] width 192 height 31
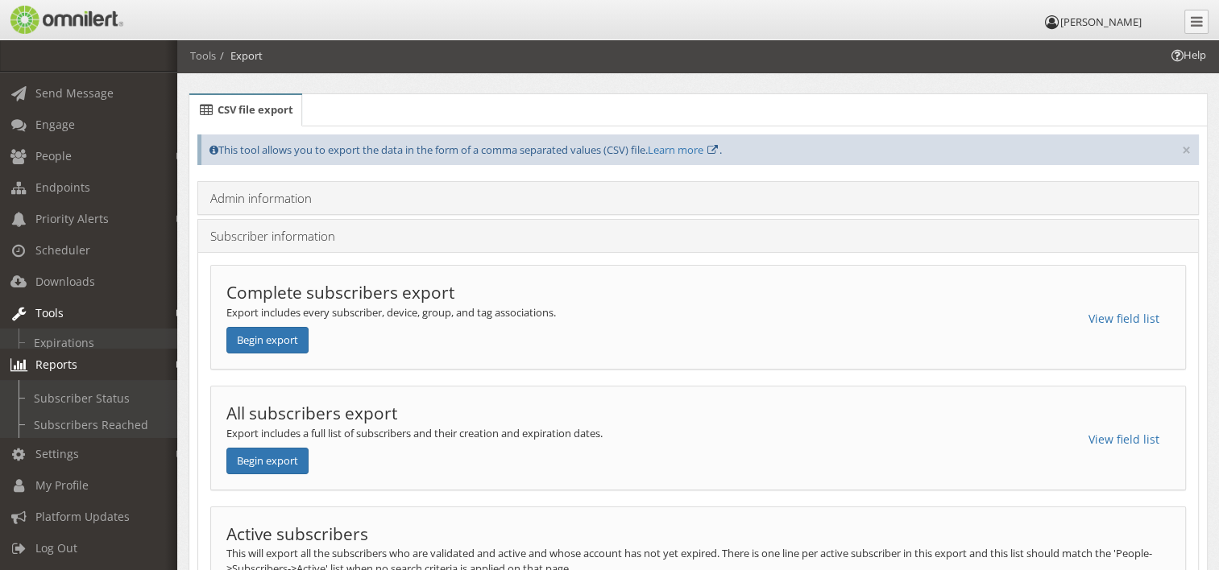
scroll to position [59, 0]
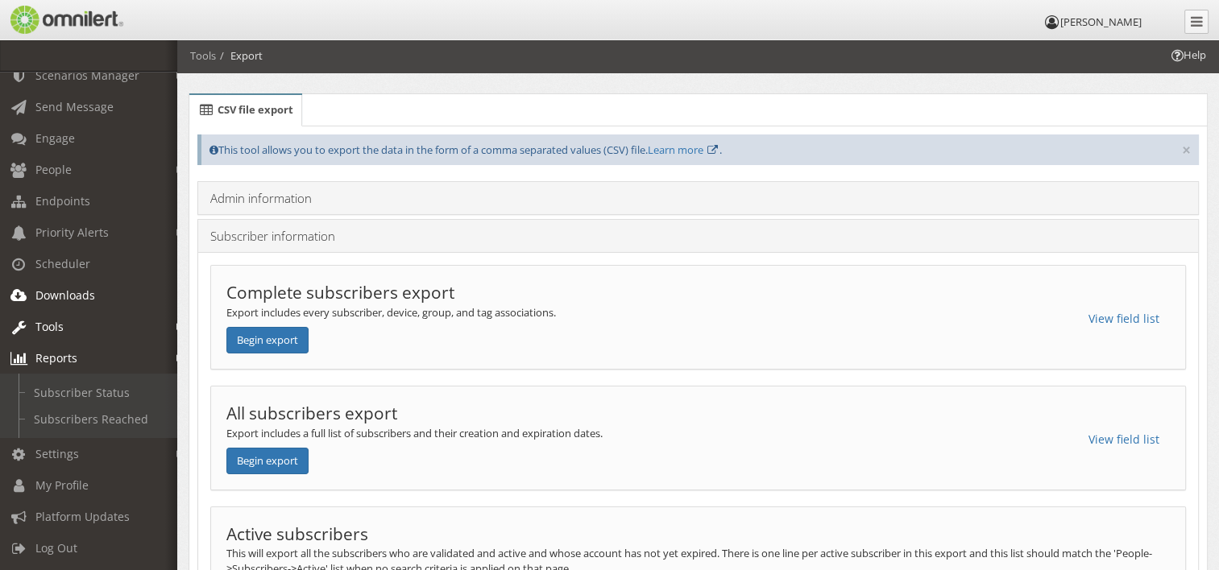
click at [78, 288] on span "Downloads" at bounding box center [65, 295] width 60 height 15
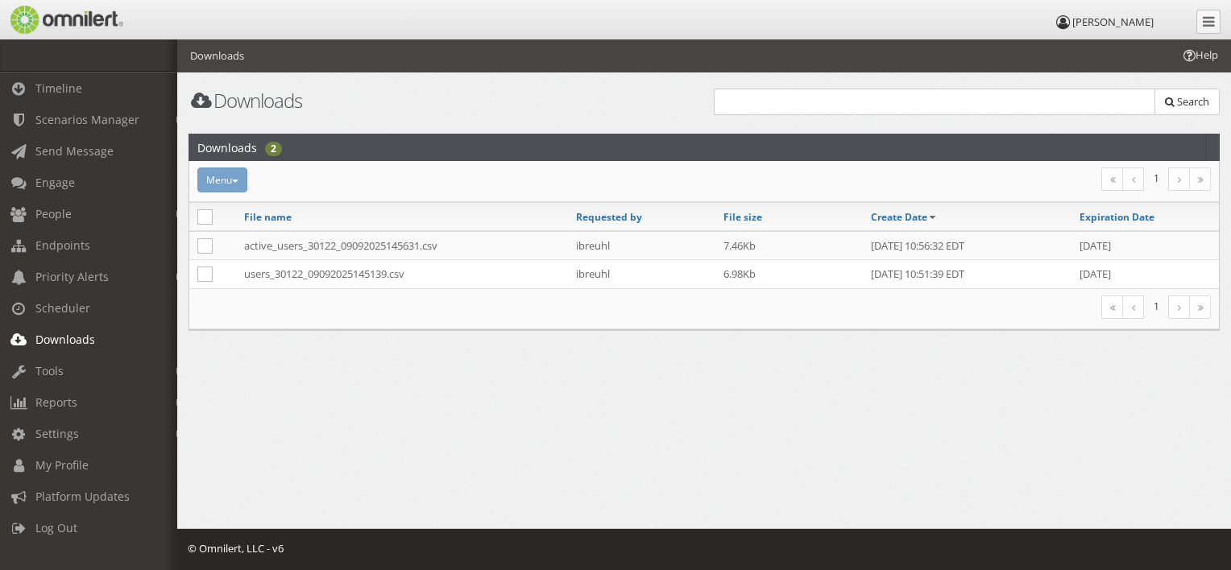
click at [92, 332] on span "Downloads" at bounding box center [65, 339] width 60 height 15
click at [70, 366] on link "Tools" at bounding box center [96, 370] width 192 height 31
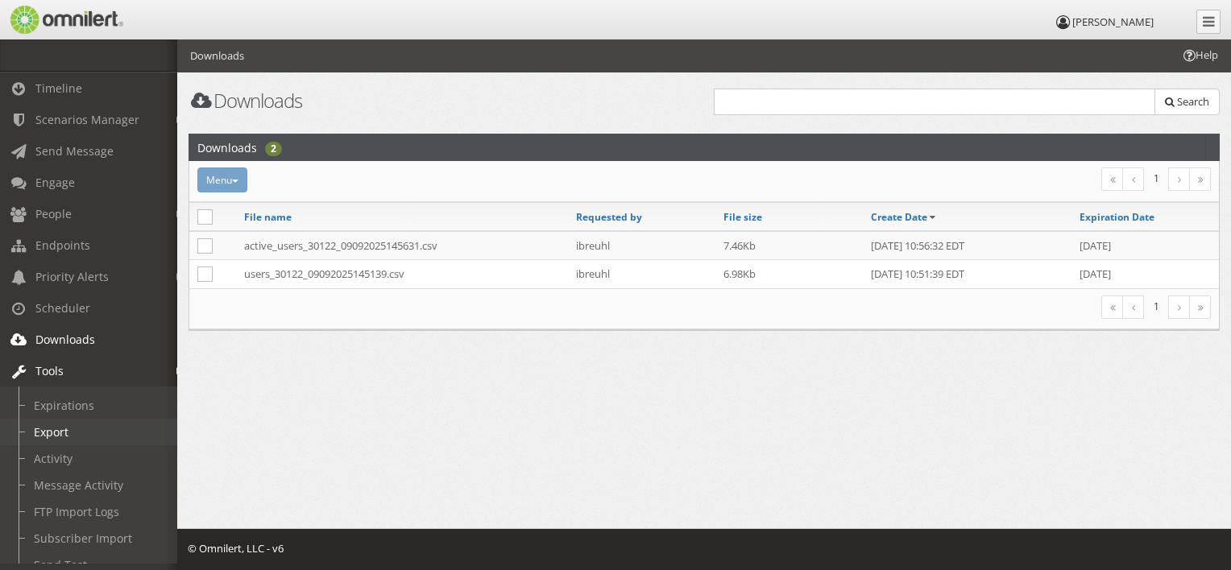
click at [84, 432] on link "Export" at bounding box center [96, 432] width 192 height 27
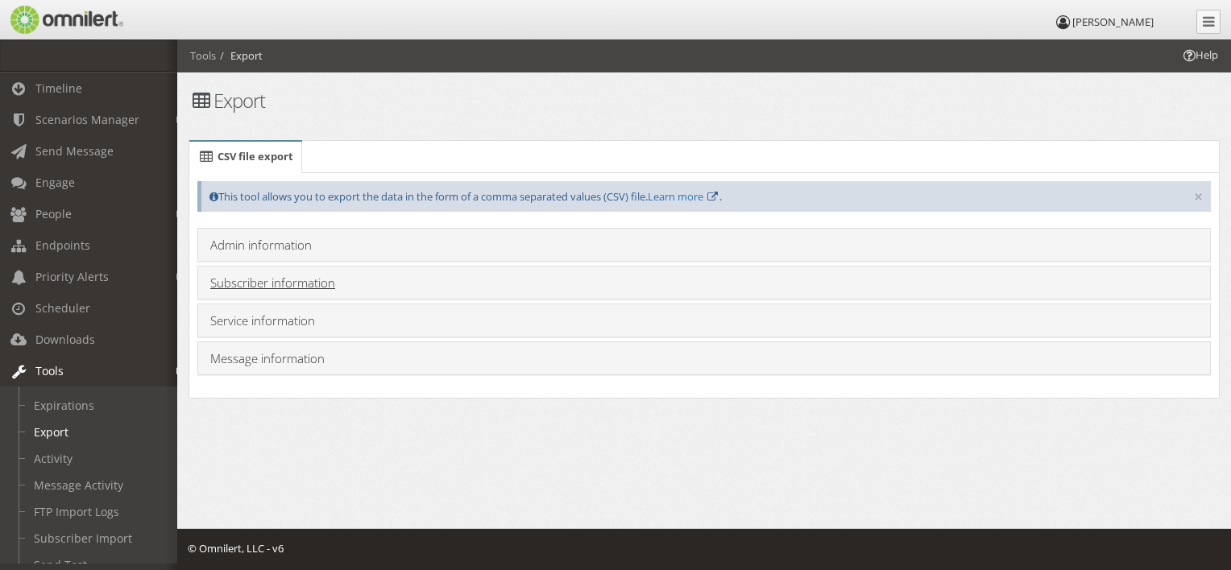
click at [271, 281] on link "Subscriber information" at bounding box center [272, 283] width 125 height 16
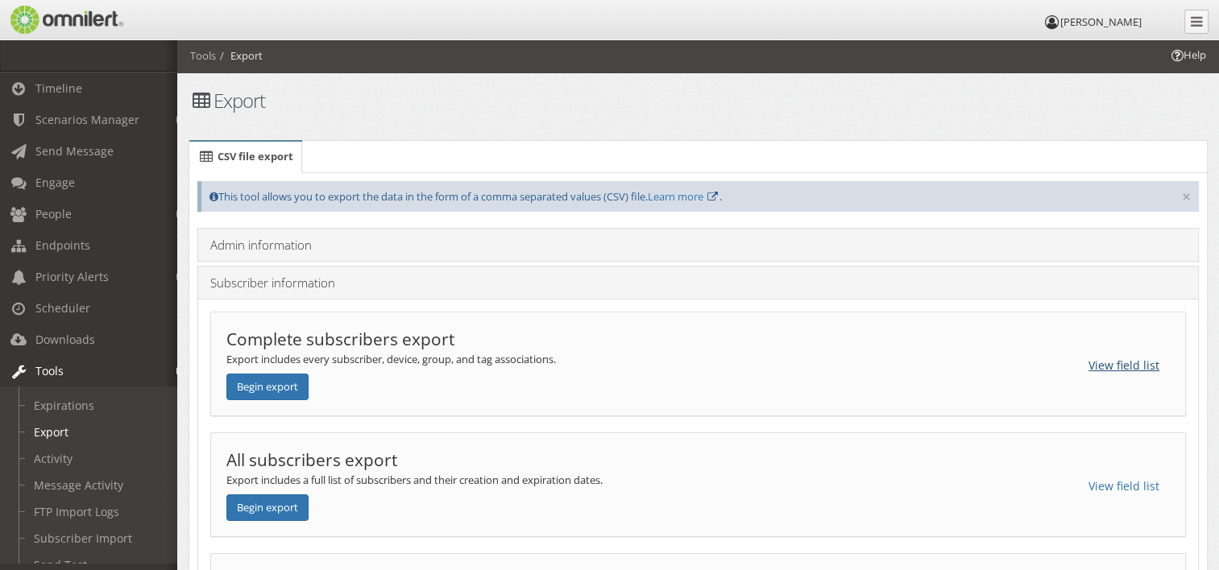
click at [1108, 361] on button "View field list" at bounding box center [1124, 365] width 92 height 27
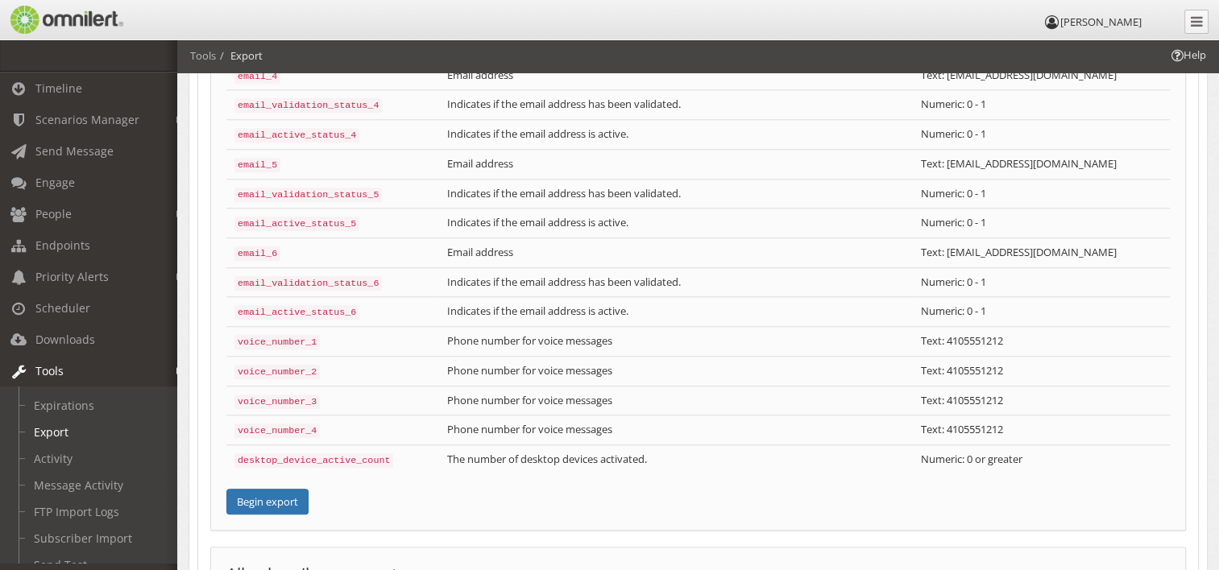
scroll to position [1611, 0]
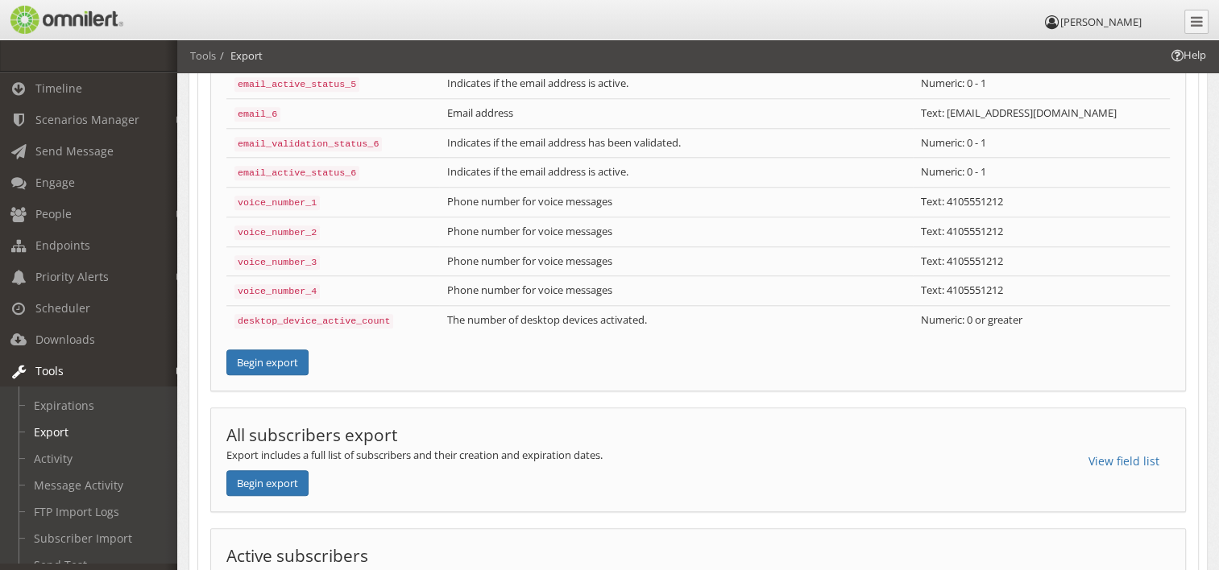
drag, startPoint x: 277, startPoint y: 327, endPoint x: 270, endPoint y: 349, distance: 22.9
click at [274, 350] on button "Begin export" at bounding box center [267, 363] width 82 height 27
click at [1194, 27] on icon at bounding box center [1196, 21] width 12 height 14
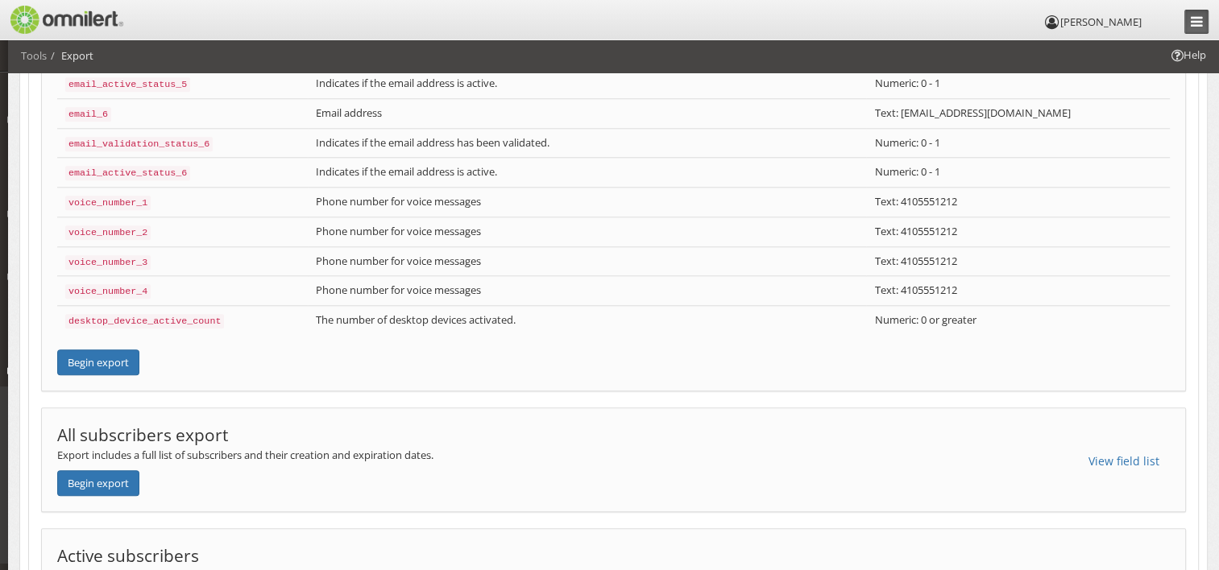
click at [1195, 26] on icon at bounding box center [1196, 21] width 12 height 14
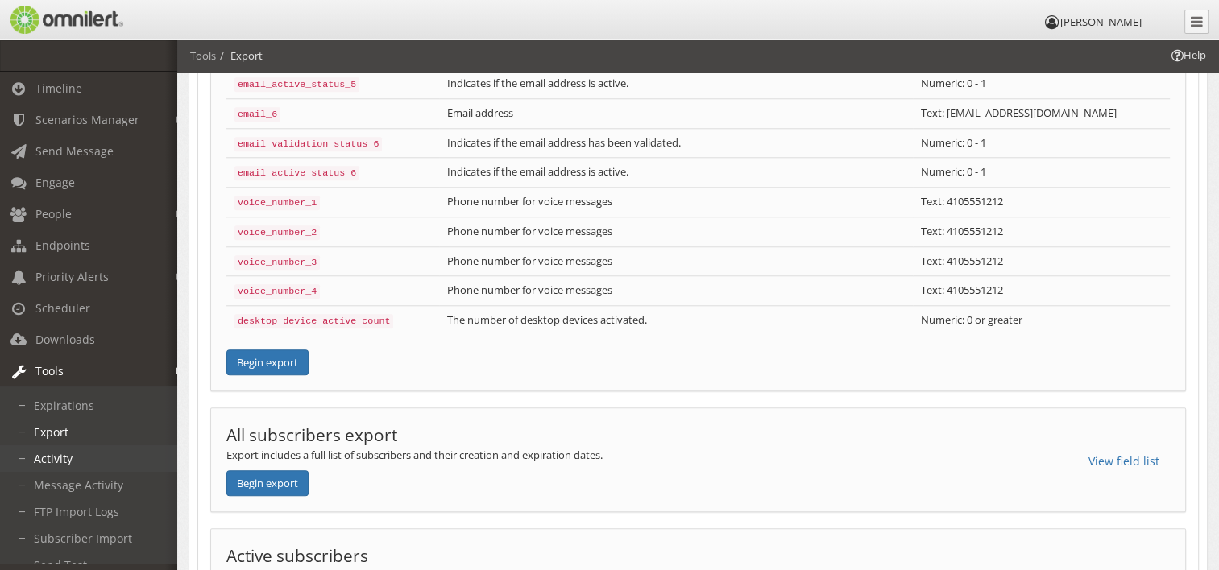
click at [50, 454] on link "Activity" at bounding box center [96, 458] width 192 height 27
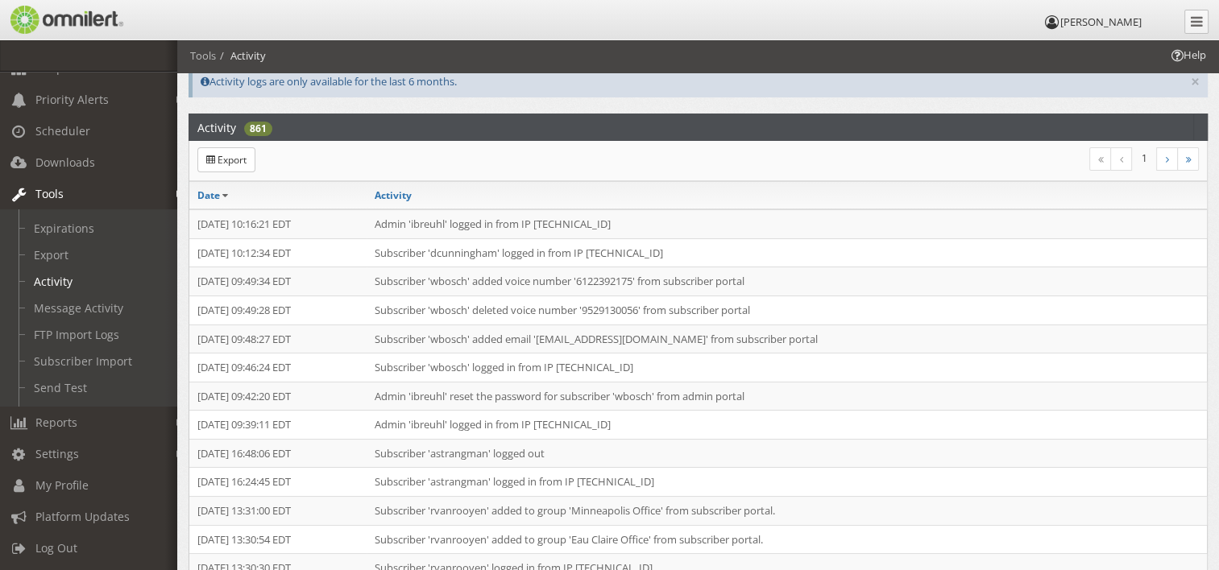
scroll to position [161, 0]
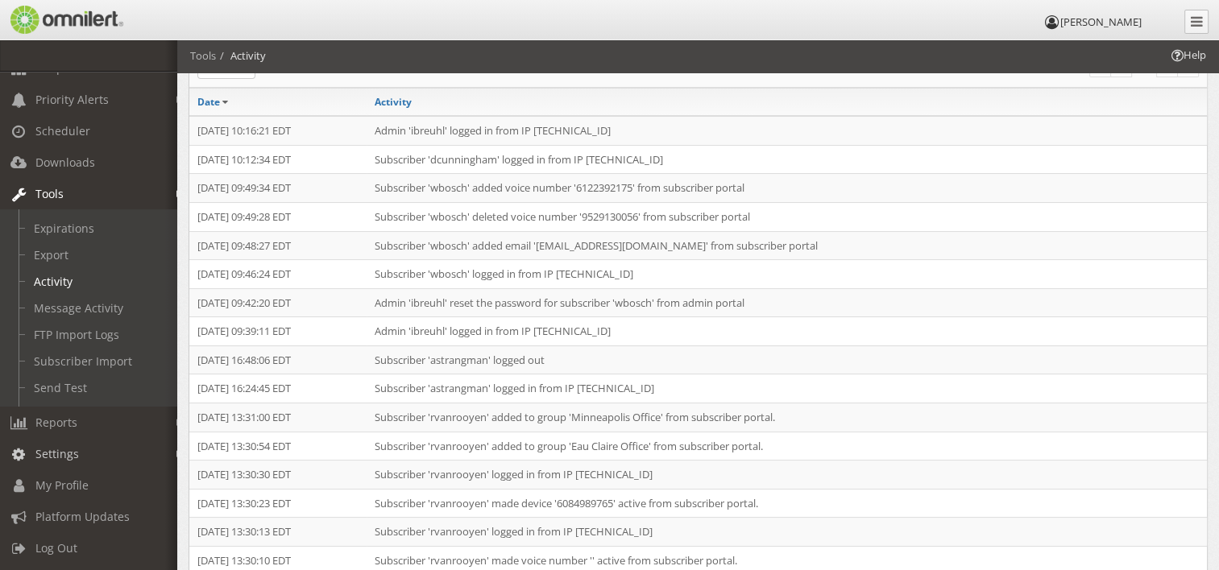
click at [52, 454] on link "Settings" at bounding box center [96, 453] width 192 height 31
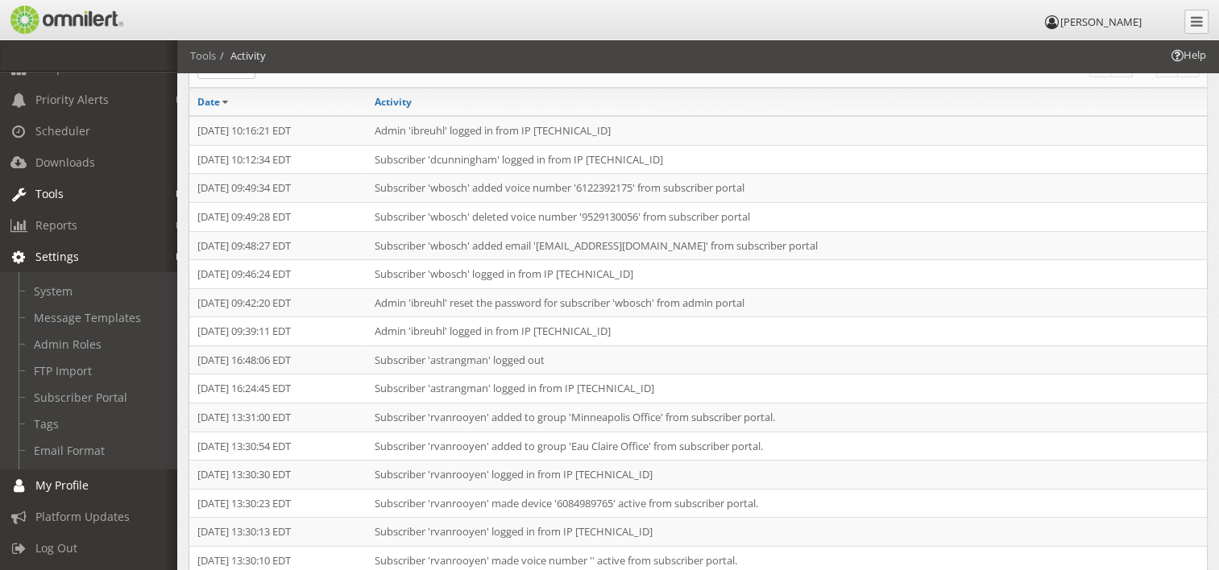
click at [50, 478] on span "My Profile" at bounding box center [61, 485] width 53 height 15
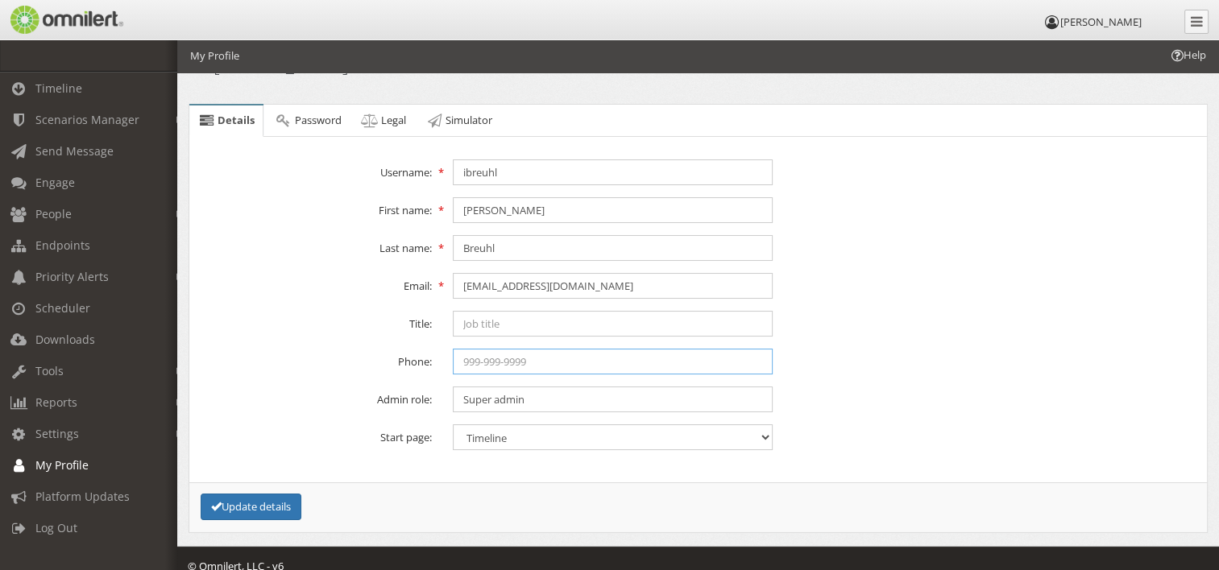
scroll to position [52, 0]
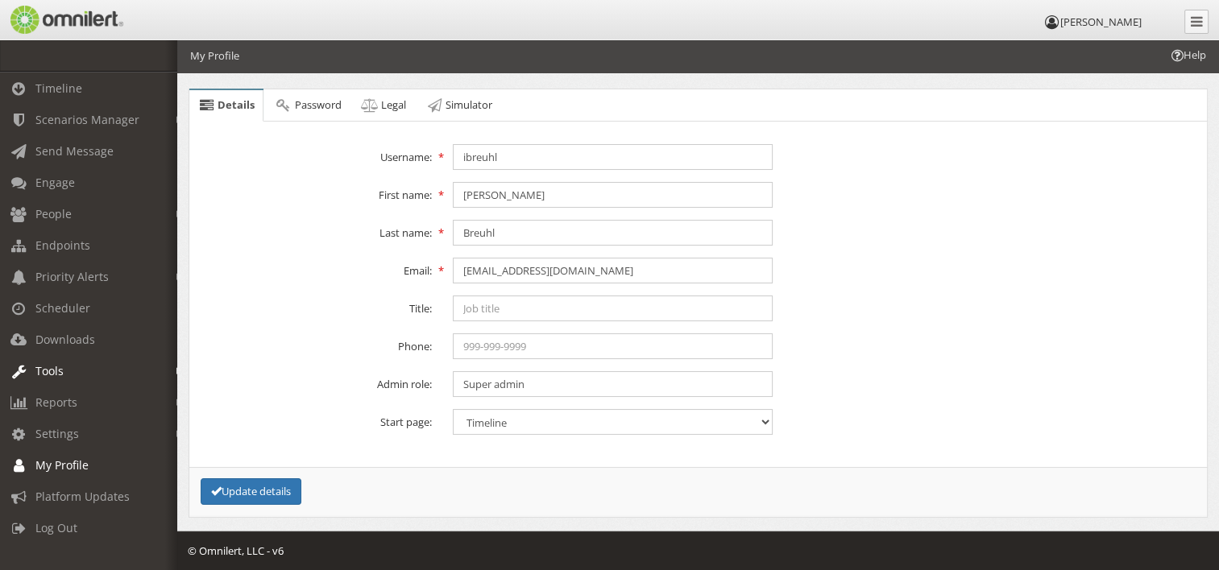
click at [66, 357] on link "Tools" at bounding box center [96, 370] width 192 height 31
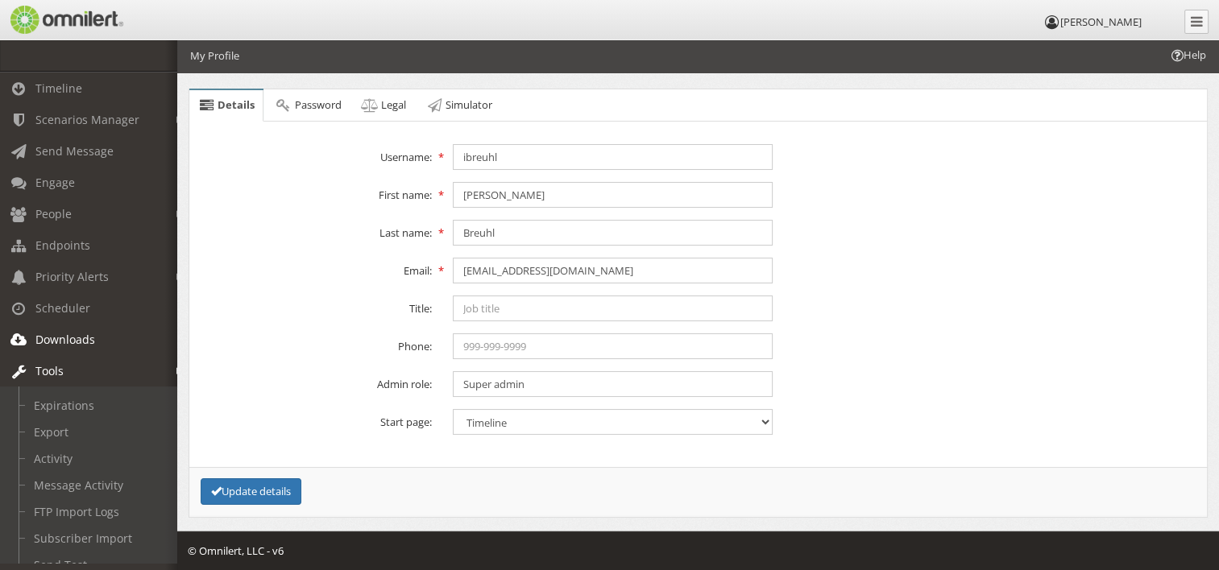
click at [69, 346] on span "Downloads" at bounding box center [65, 339] width 60 height 15
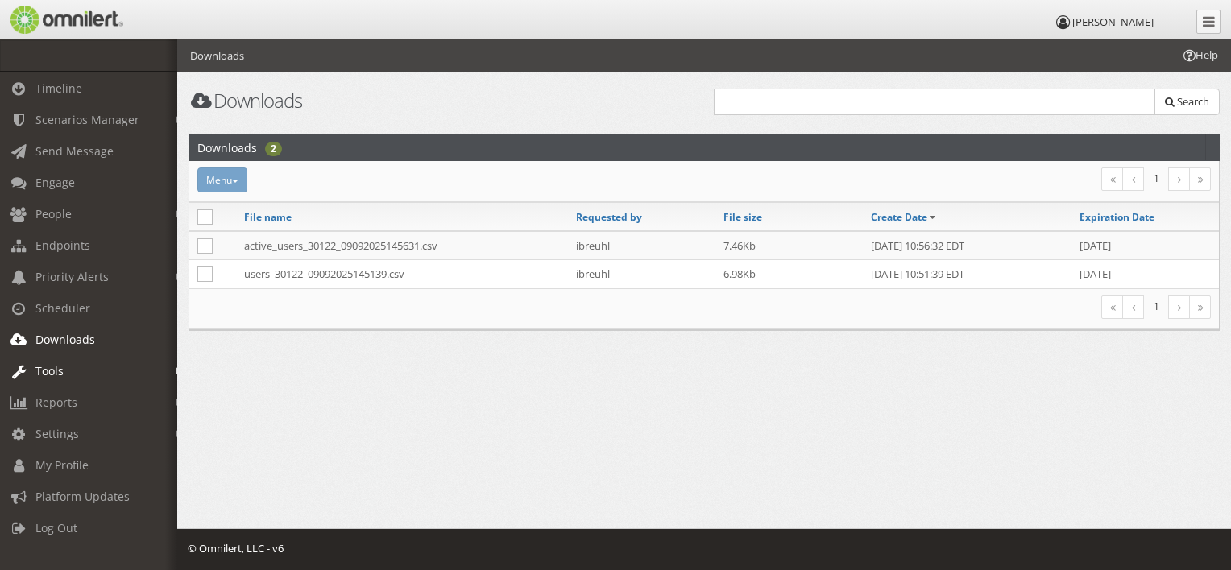
click at [52, 383] on link "Tools" at bounding box center [96, 370] width 192 height 31
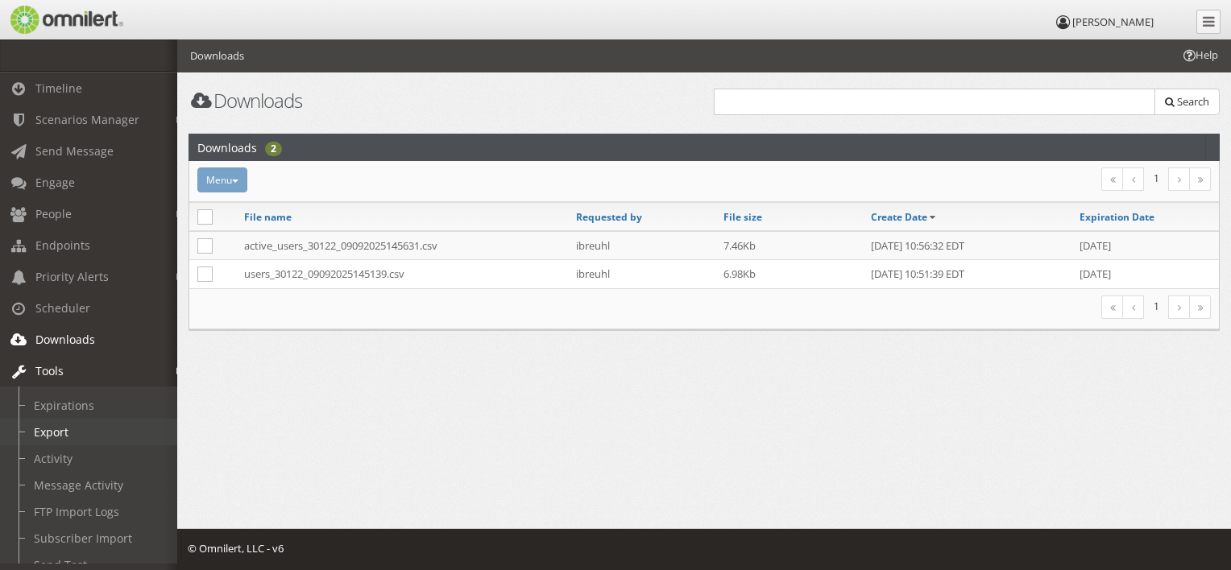
click at [60, 428] on link "Export" at bounding box center [96, 432] width 192 height 27
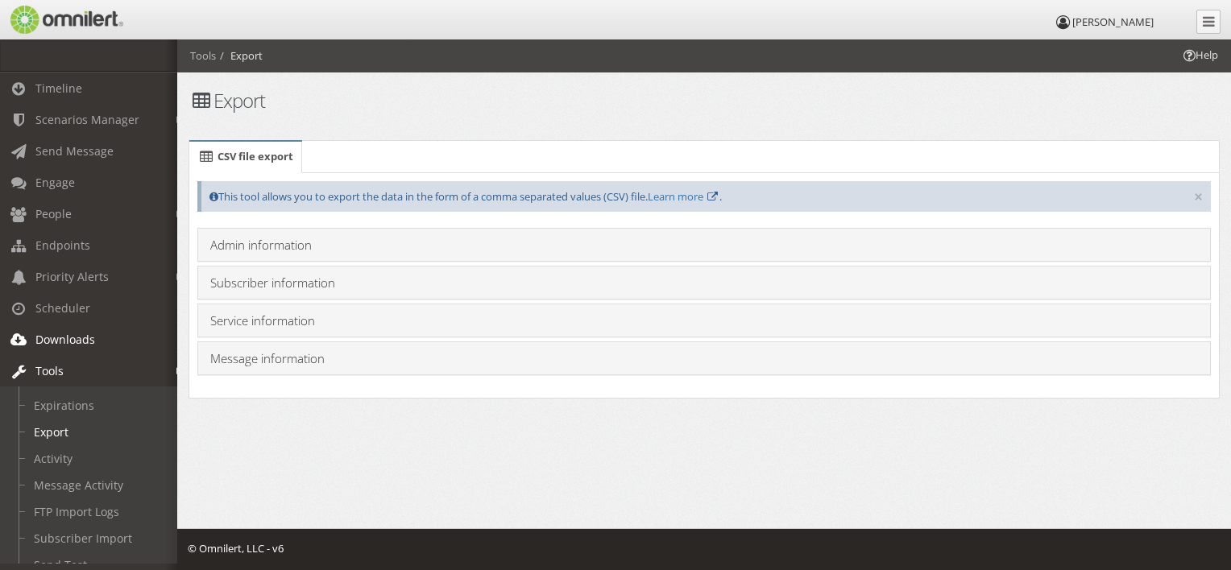
click at [74, 337] on span "Downloads" at bounding box center [65, 339] width 60 height 15
